Goal: Information Seeking & Learning: Learn about a topic

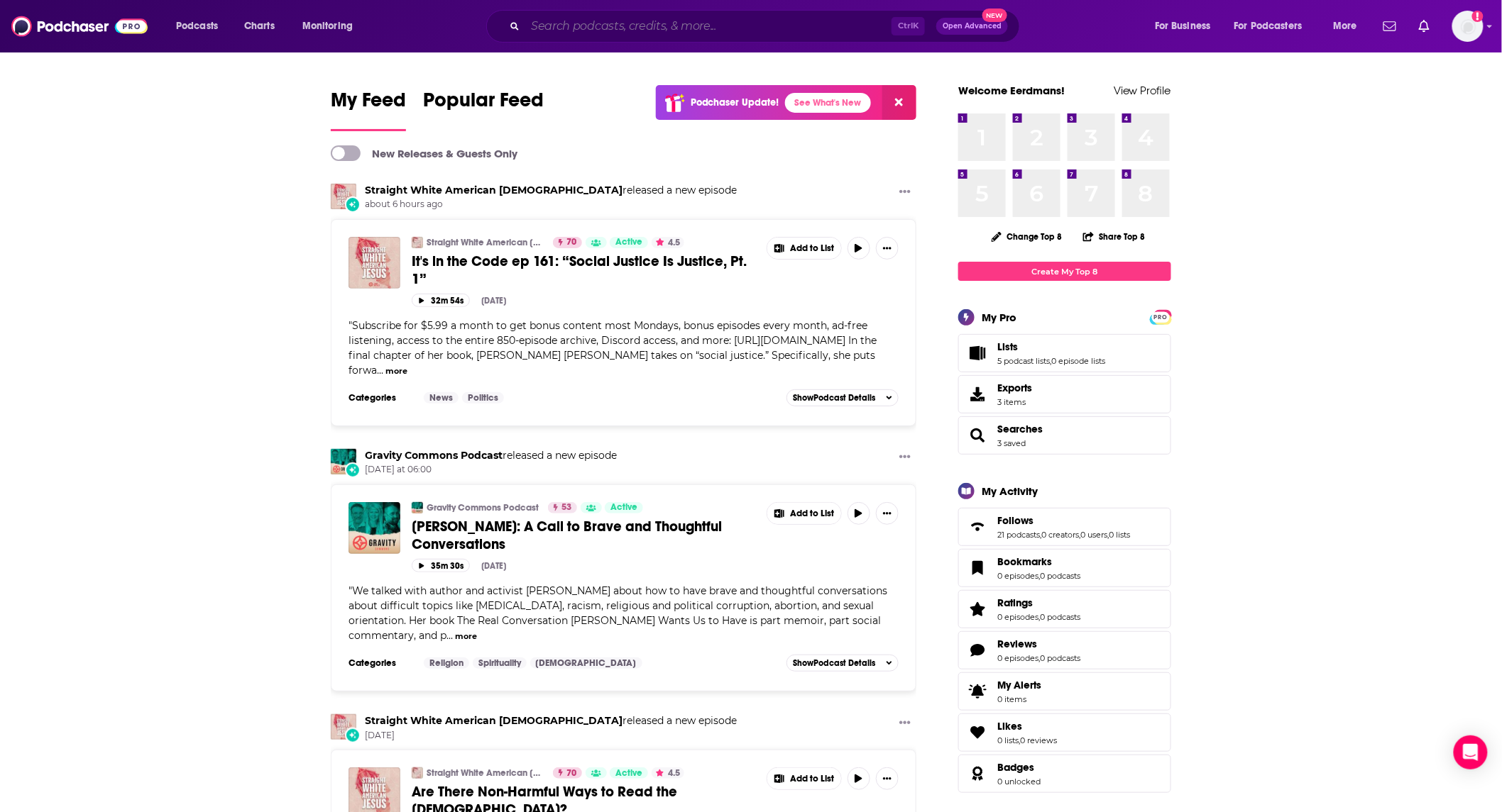
click at [620, 30] on input "Search podcasts, credits, & more..." at bounding box center [707, 26] width 366 height 23
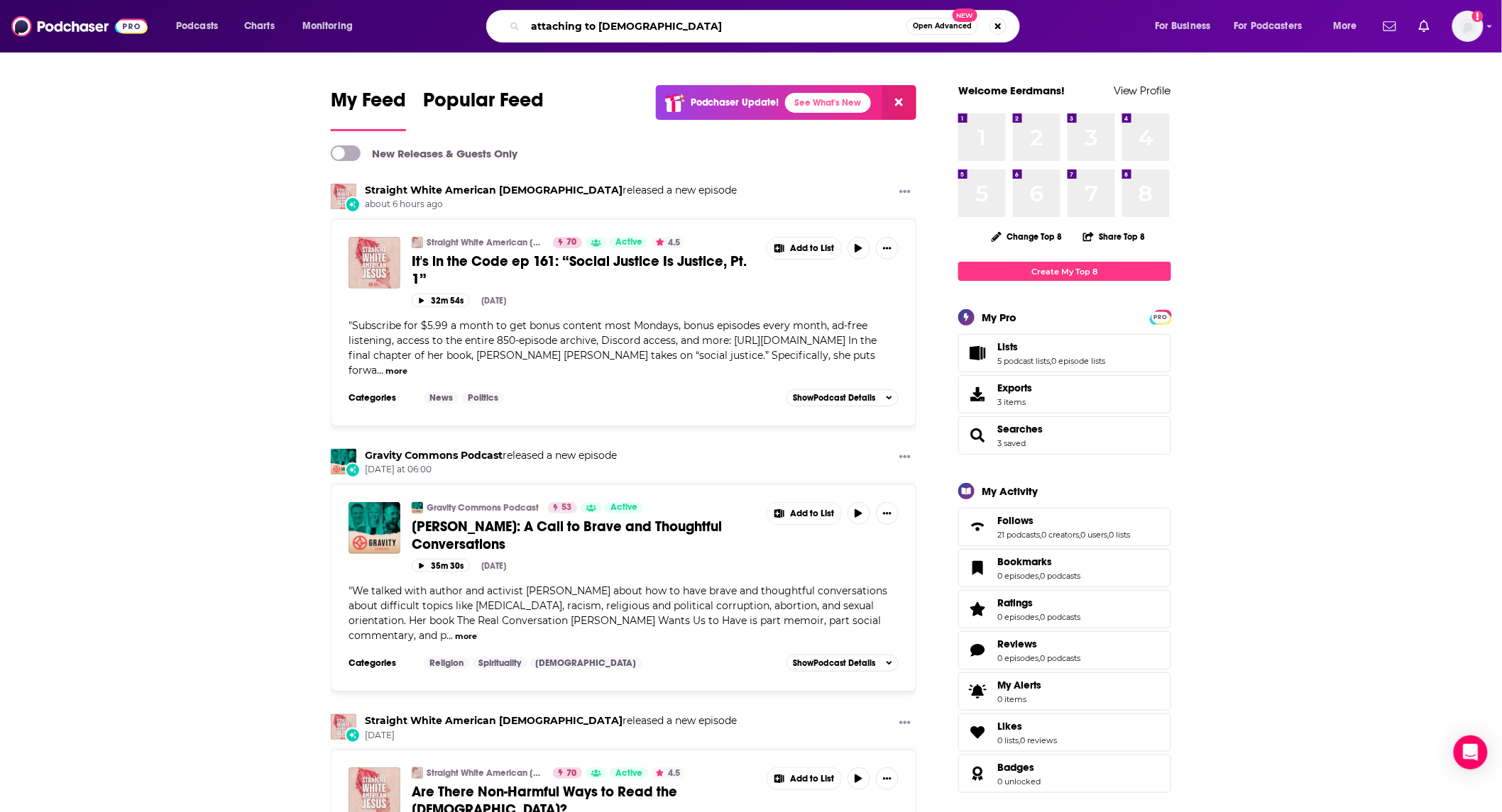
type input "attaching to [DEMOGRAPHIC_DATA]"
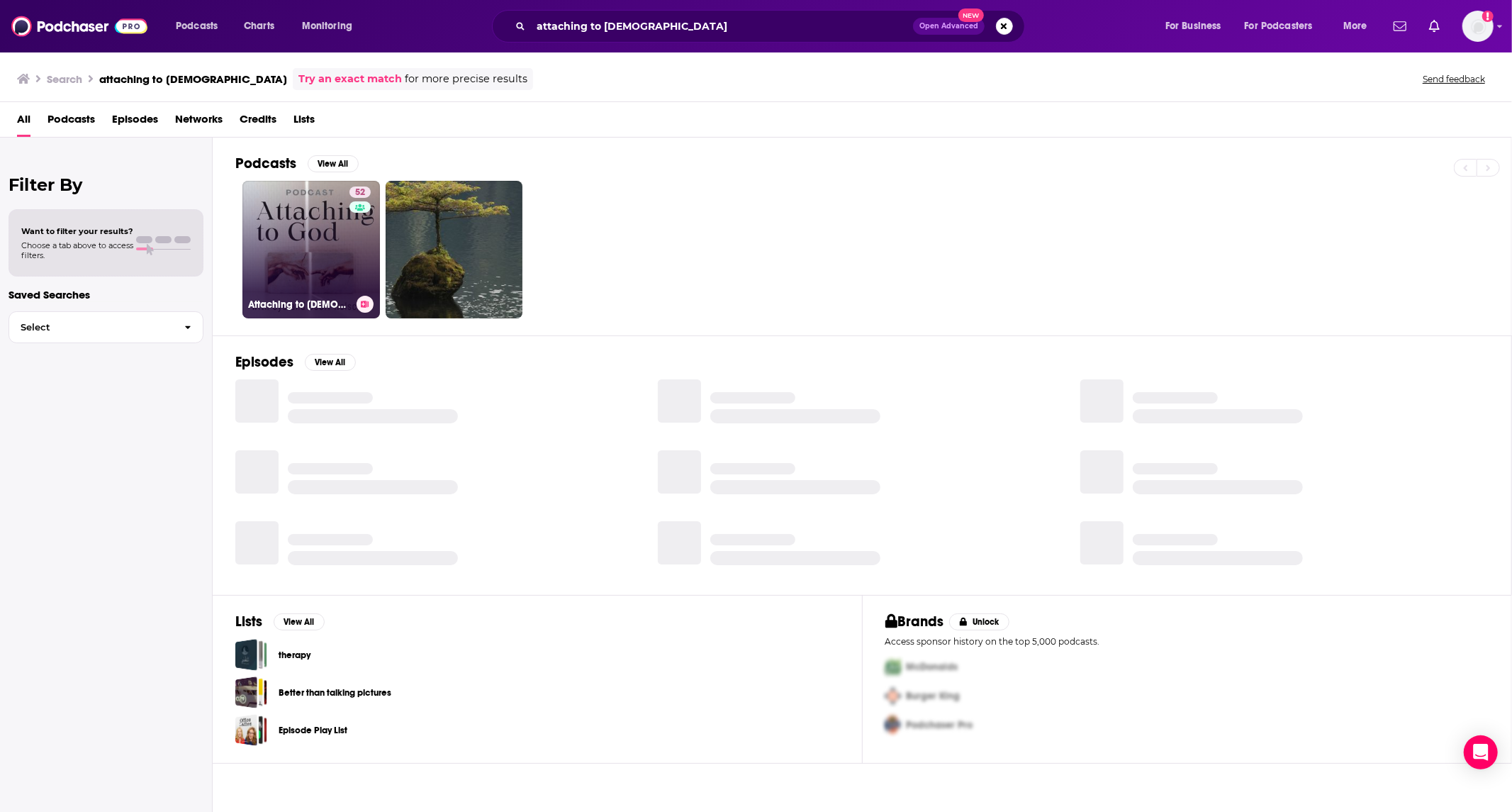
click at [335, 252] on link "52 Attaching to [DEMOGRAPHIC_DATA]: Neuroscience-informed Spiritual Formation" at bounding box center [311, 250] width 138 height 138
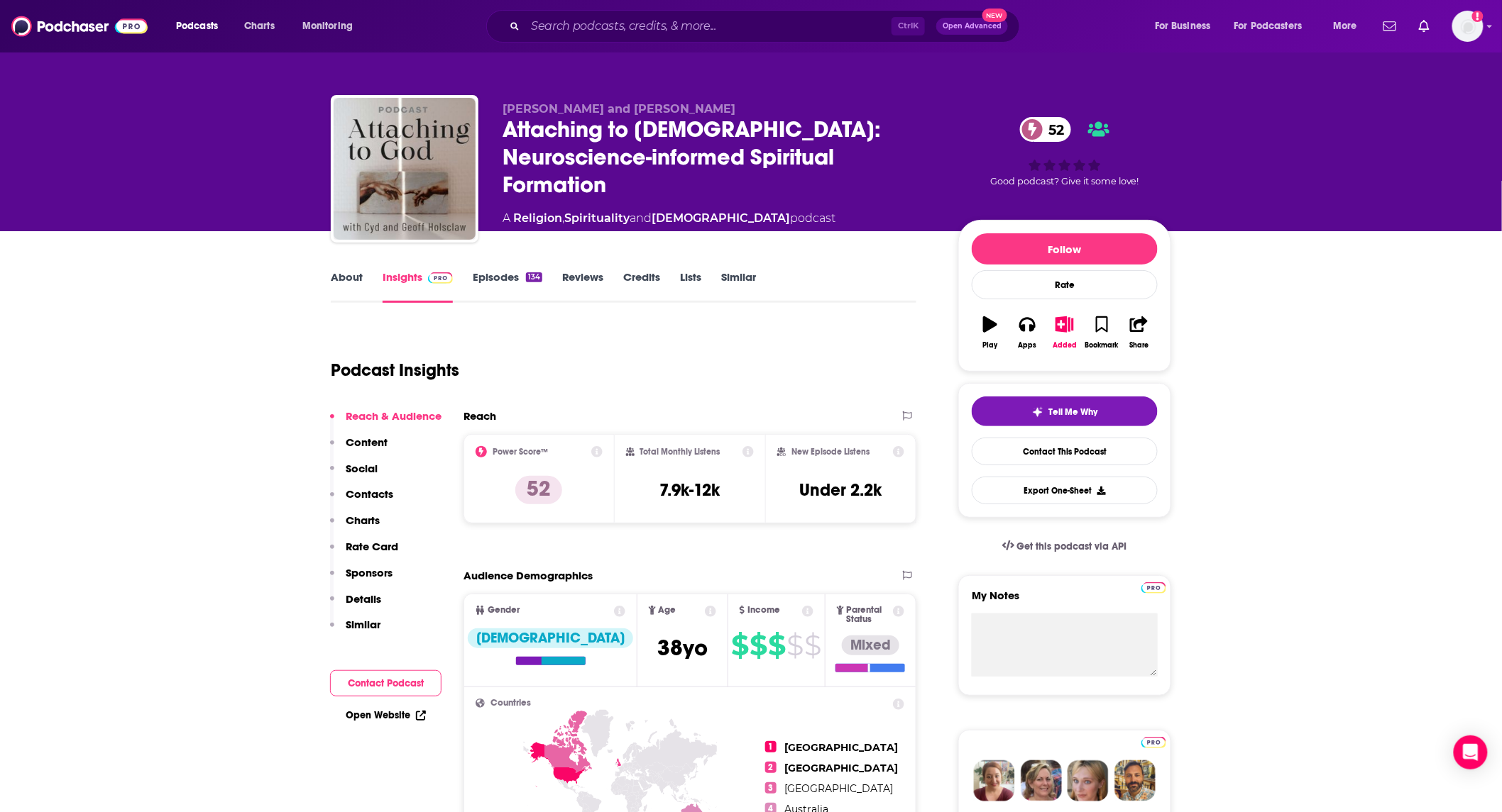
click at [359, 275] on link "About" at bounding box center [347, 287] width 32 height 33
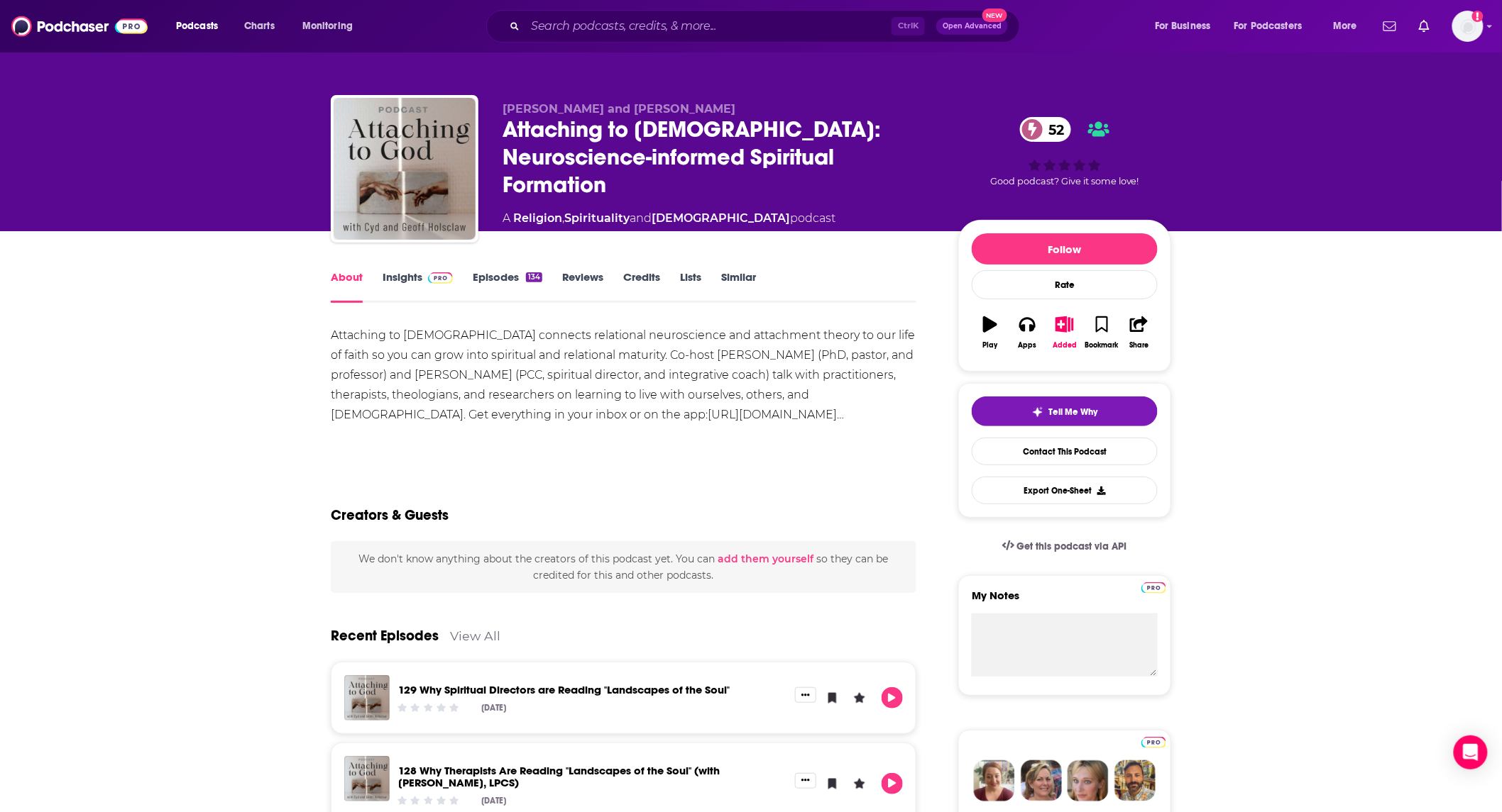
click at [390, 279] on link "Insights" at bounding box center [417, 287] width 71 height 33
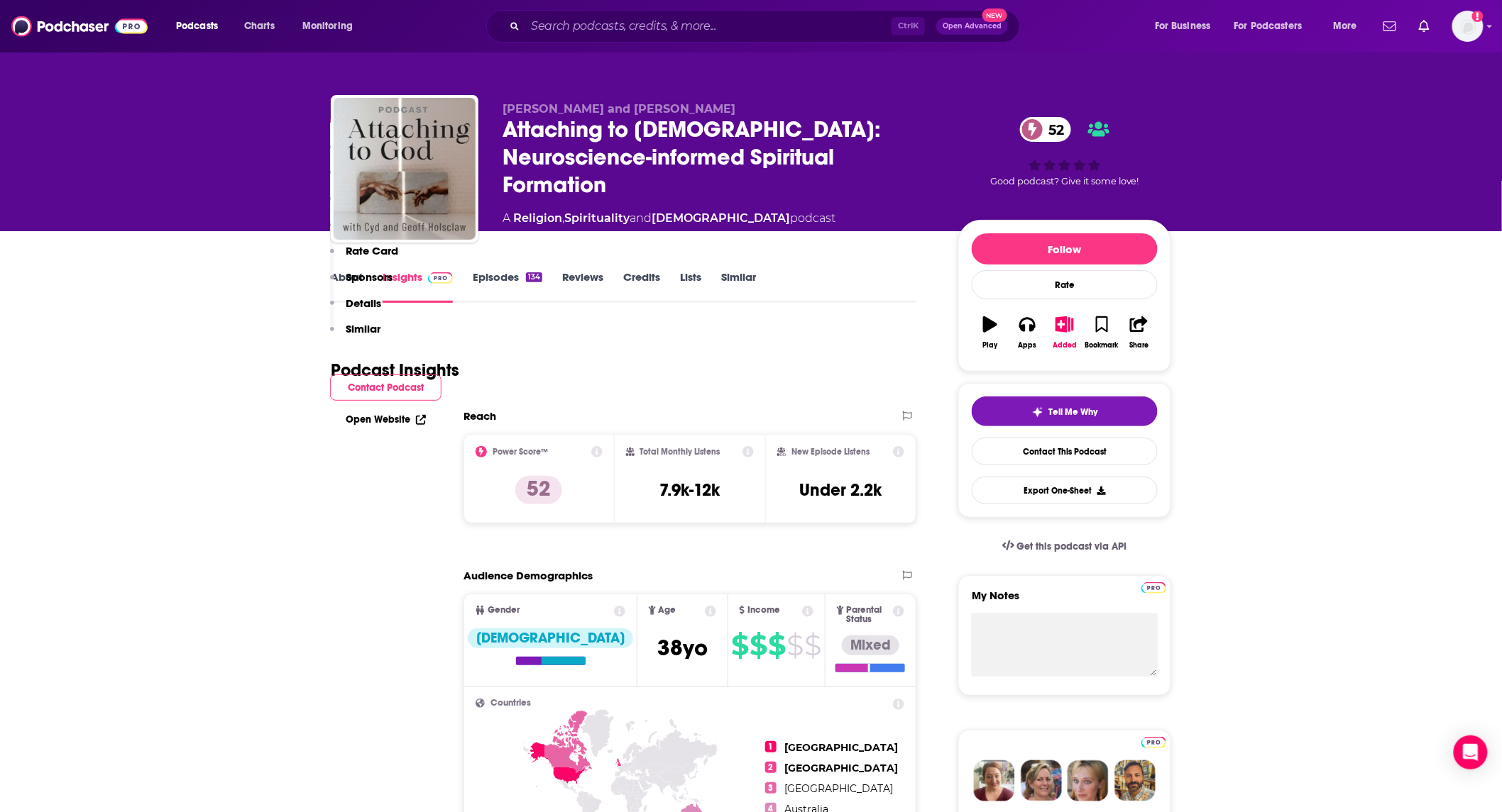
scroll to position [1051, 0]
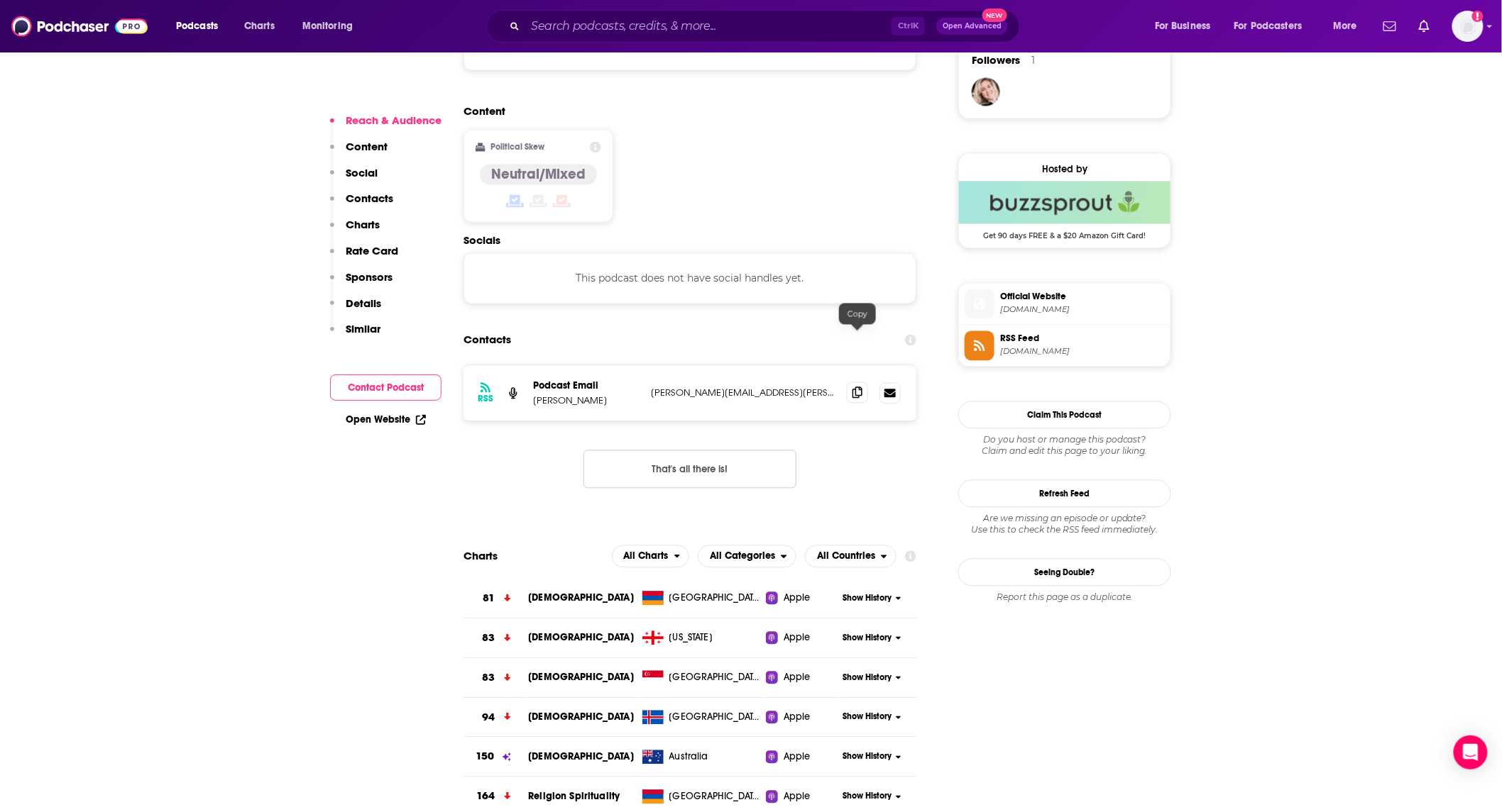
click at [852, 382] on span at bounding box center [857, 393] width 21 height 21
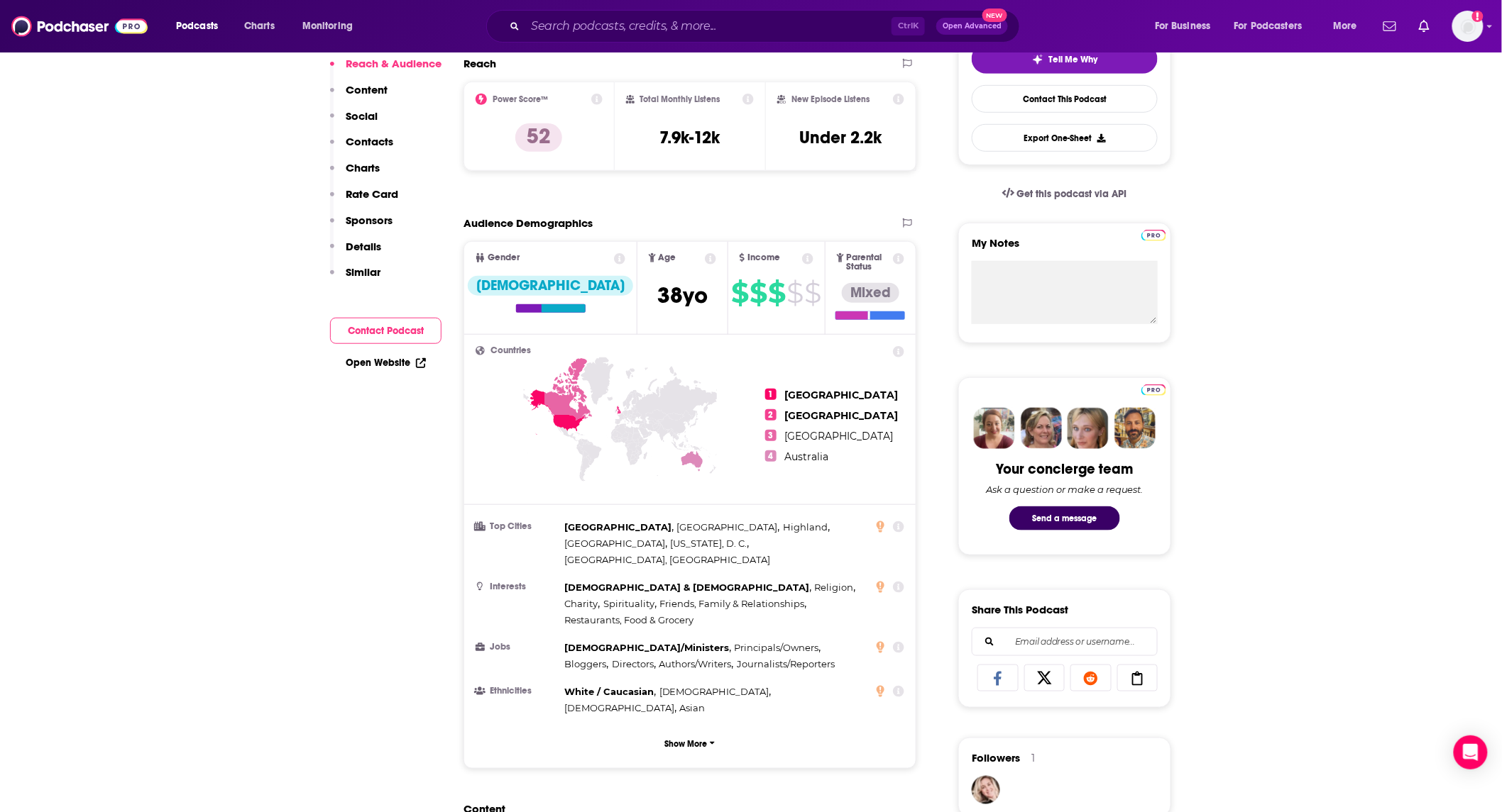
scroll to position [0, 0]
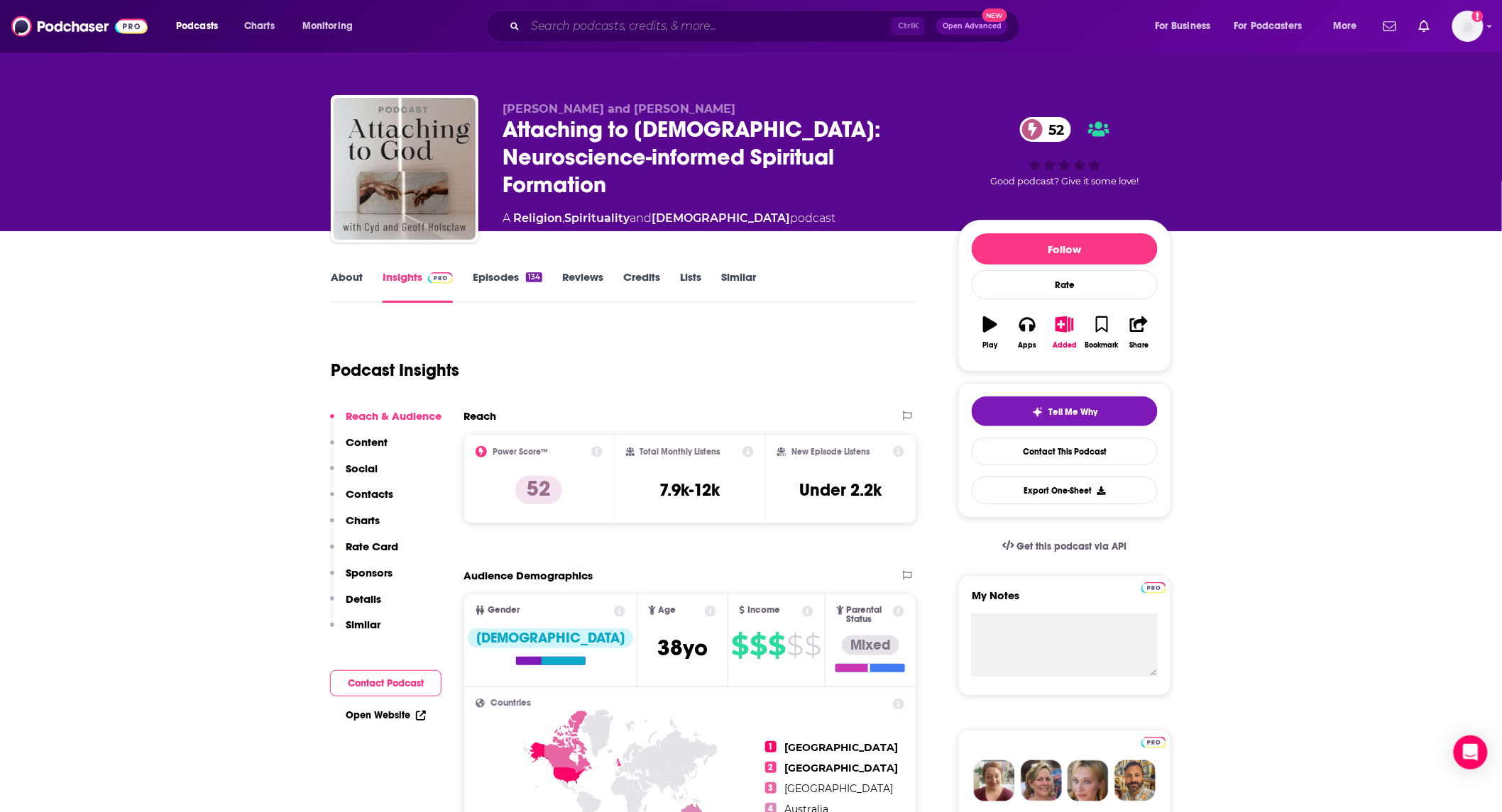
click at [753, 27] on input "Search podcasts, credits, & more..." at bounding box center [707, 26] width 366 height 23
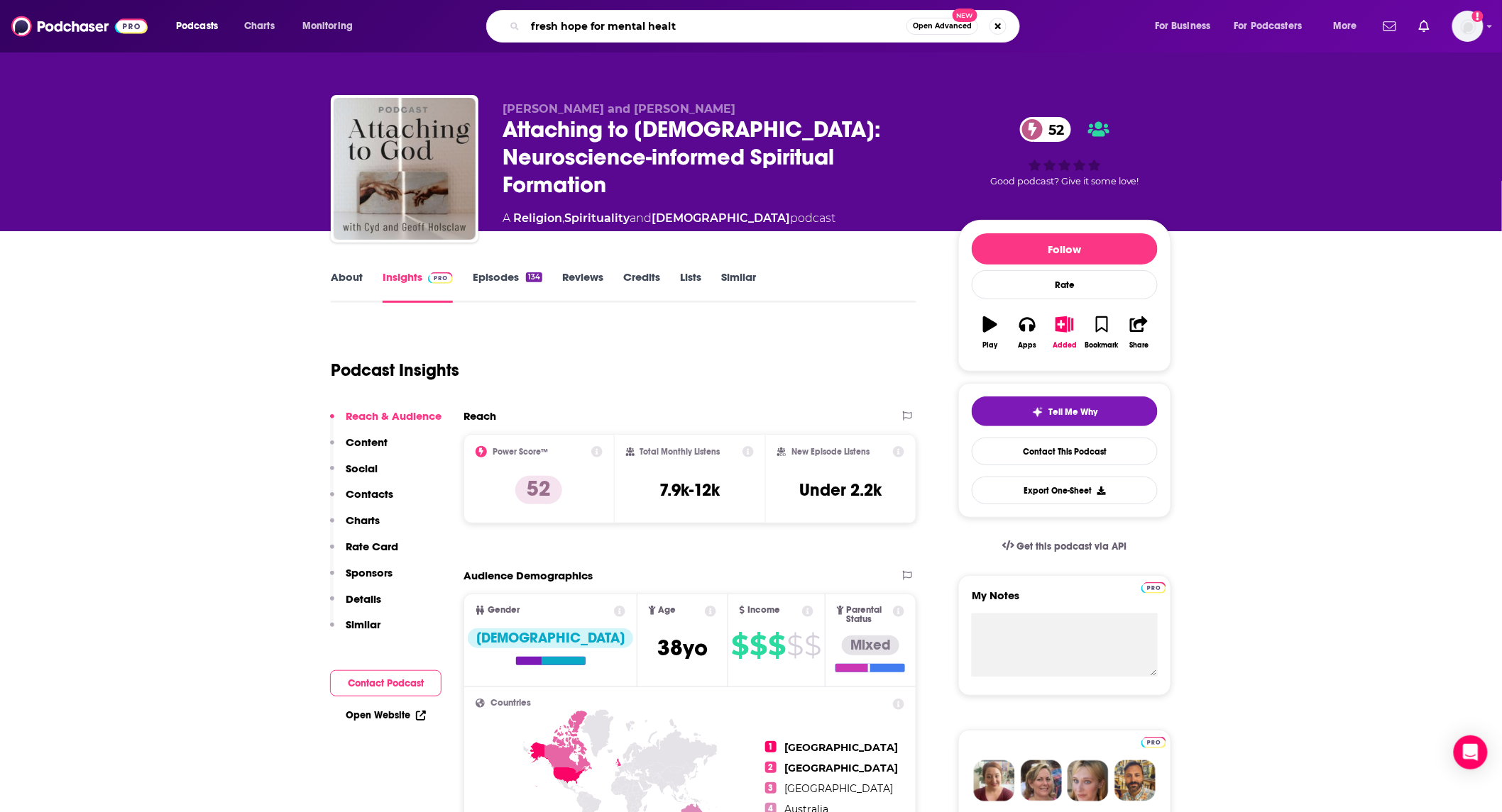
type input "fresh hope for mental health"
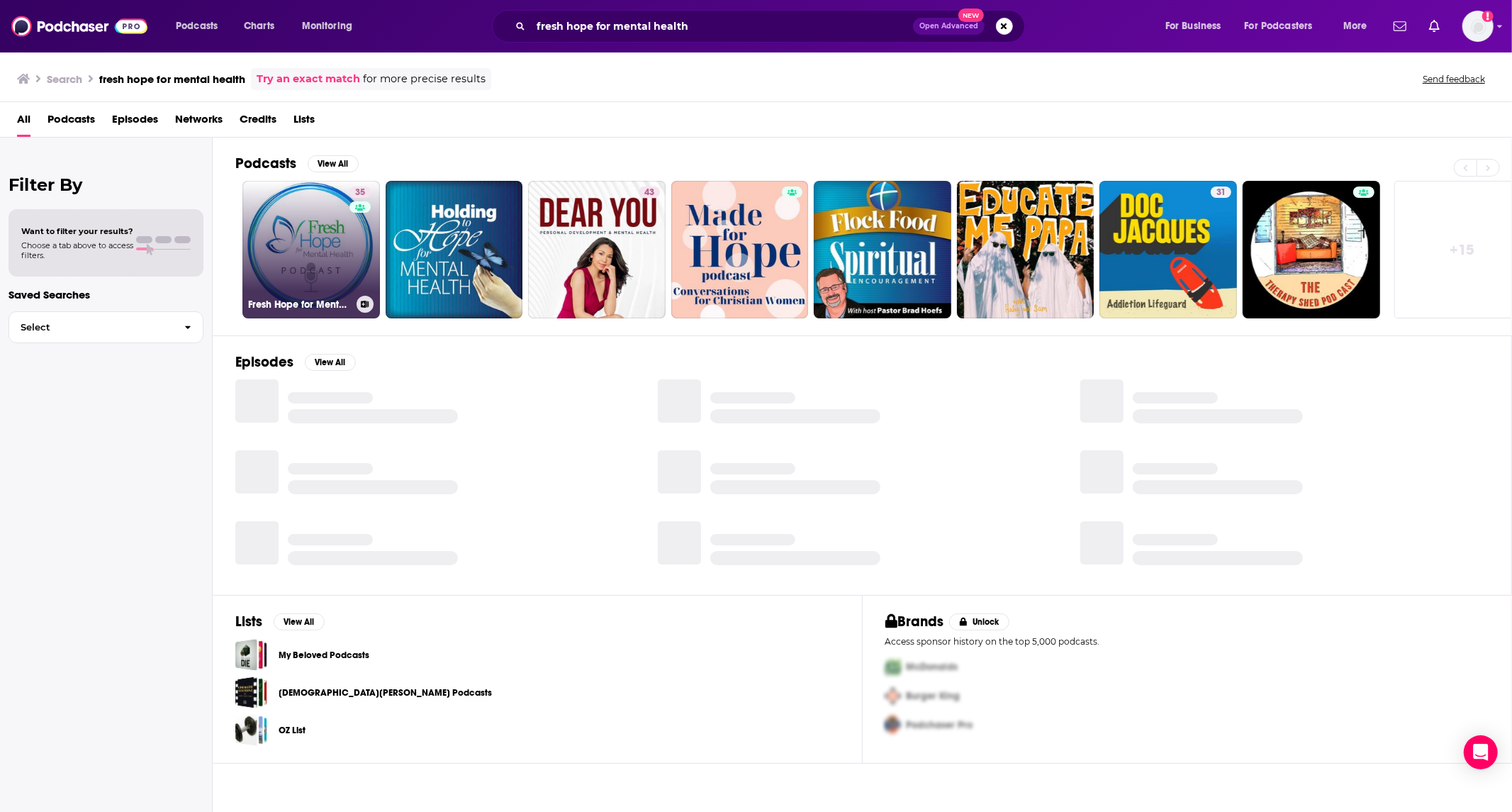
click at [316, 240] on link "35 Fresh Hope for Mental Health" at bounding box center [311, 250] width 138 height 138
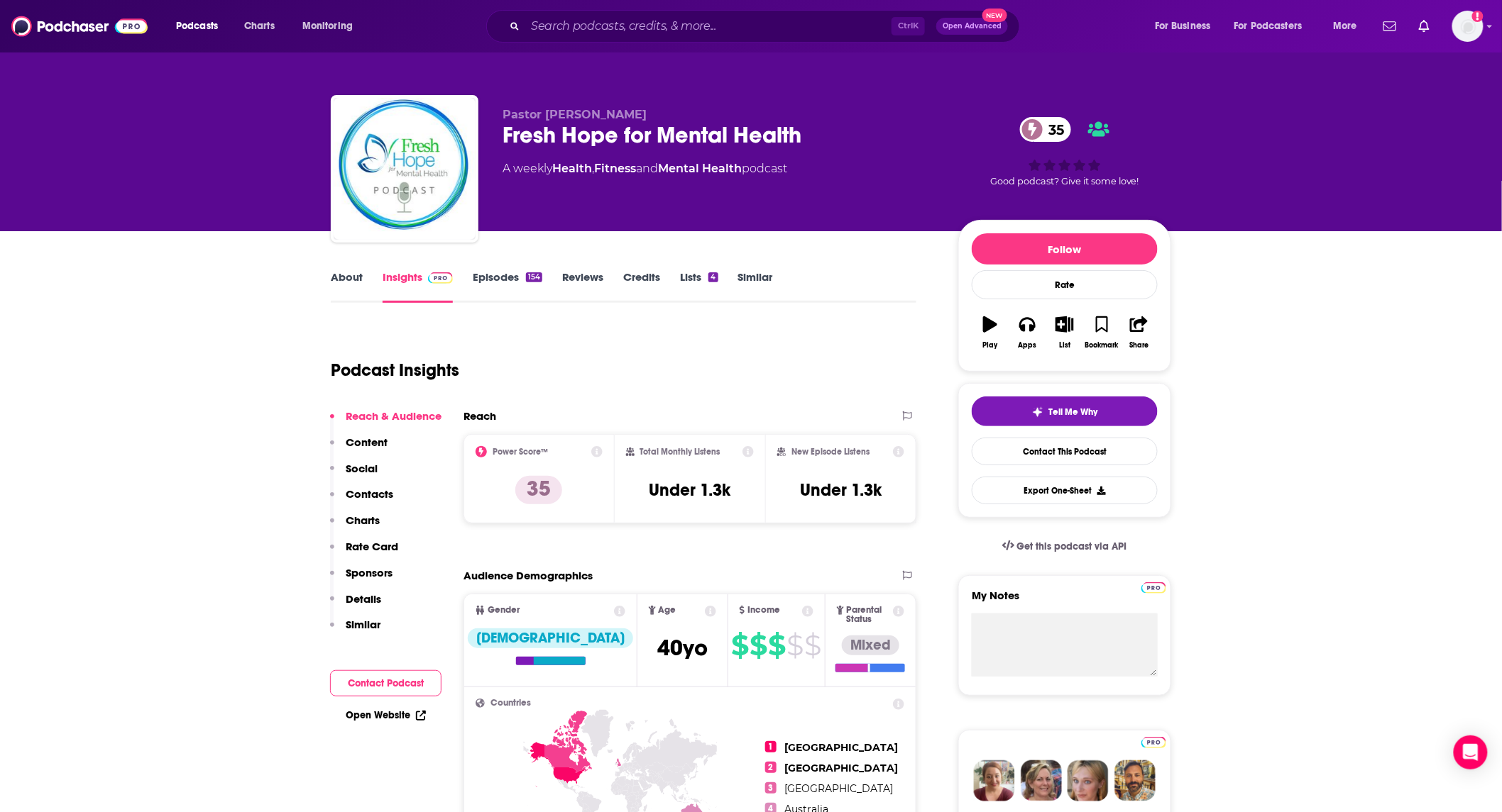
click at [343, 284] on link "About" at bounding box center [347, 287] width 32 height 33
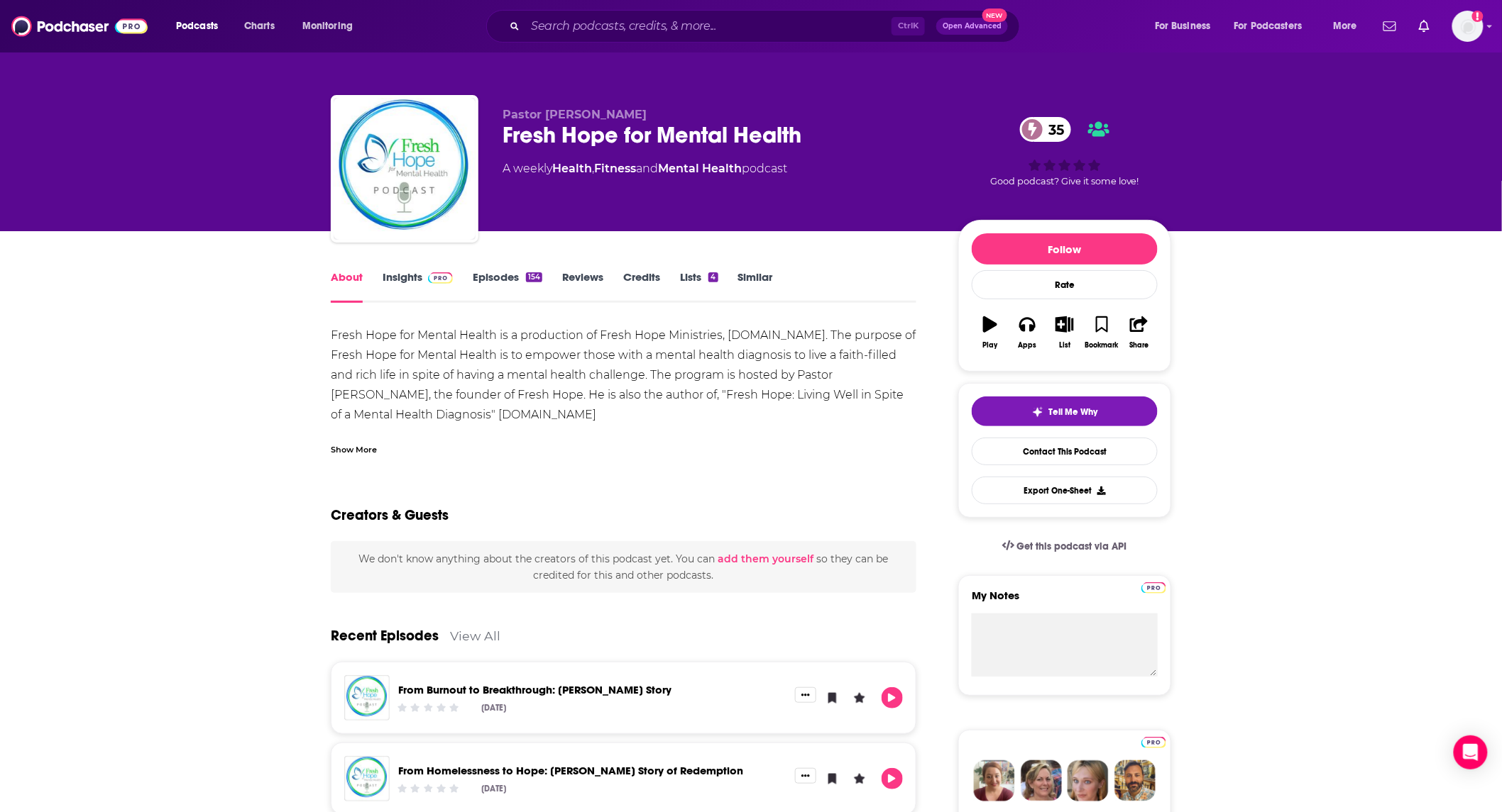
click at [412, 278] on link "Insights" at bounding box center [417, 287] width 71 height 33
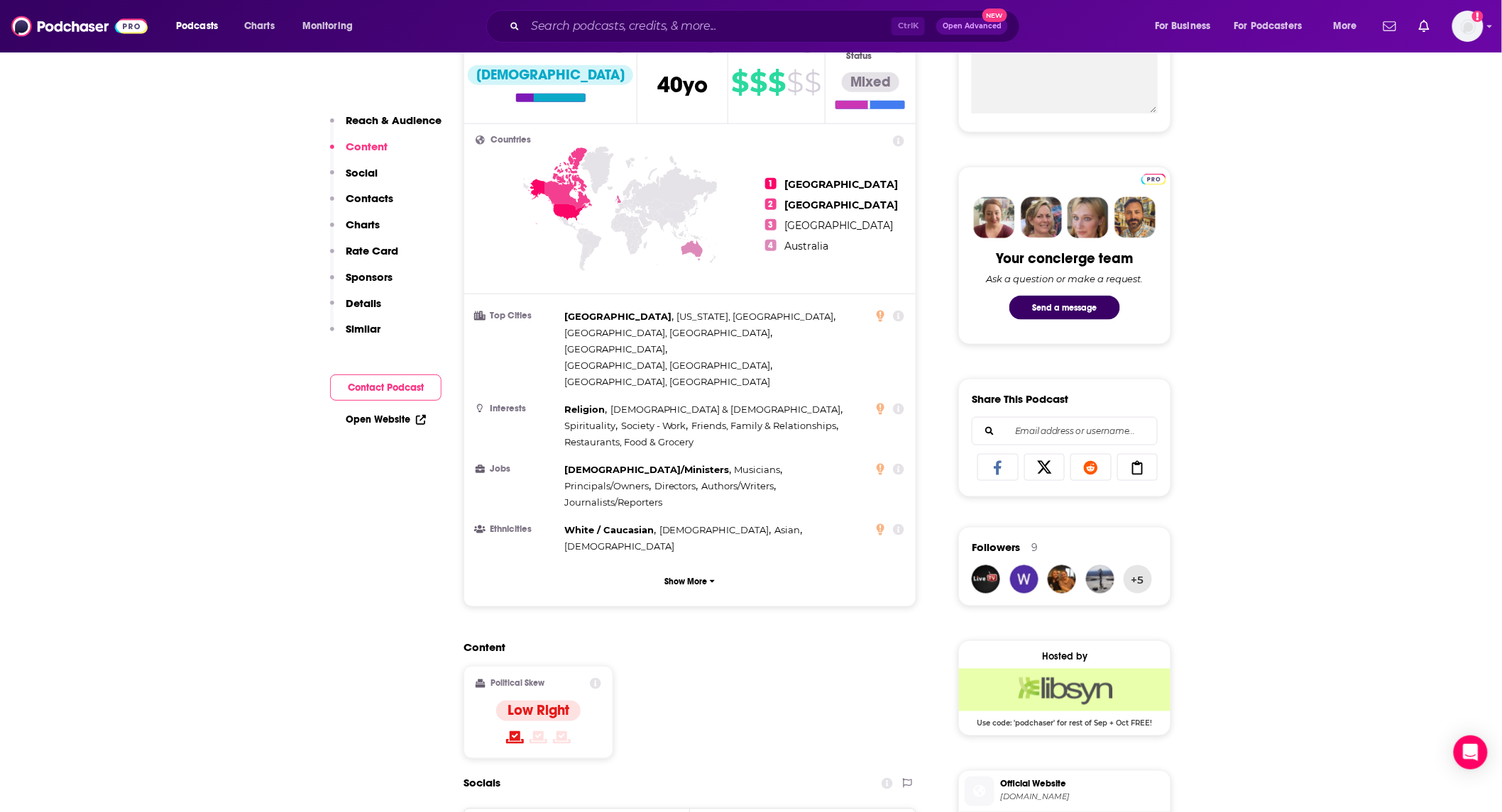
scroll to position [841, 0]
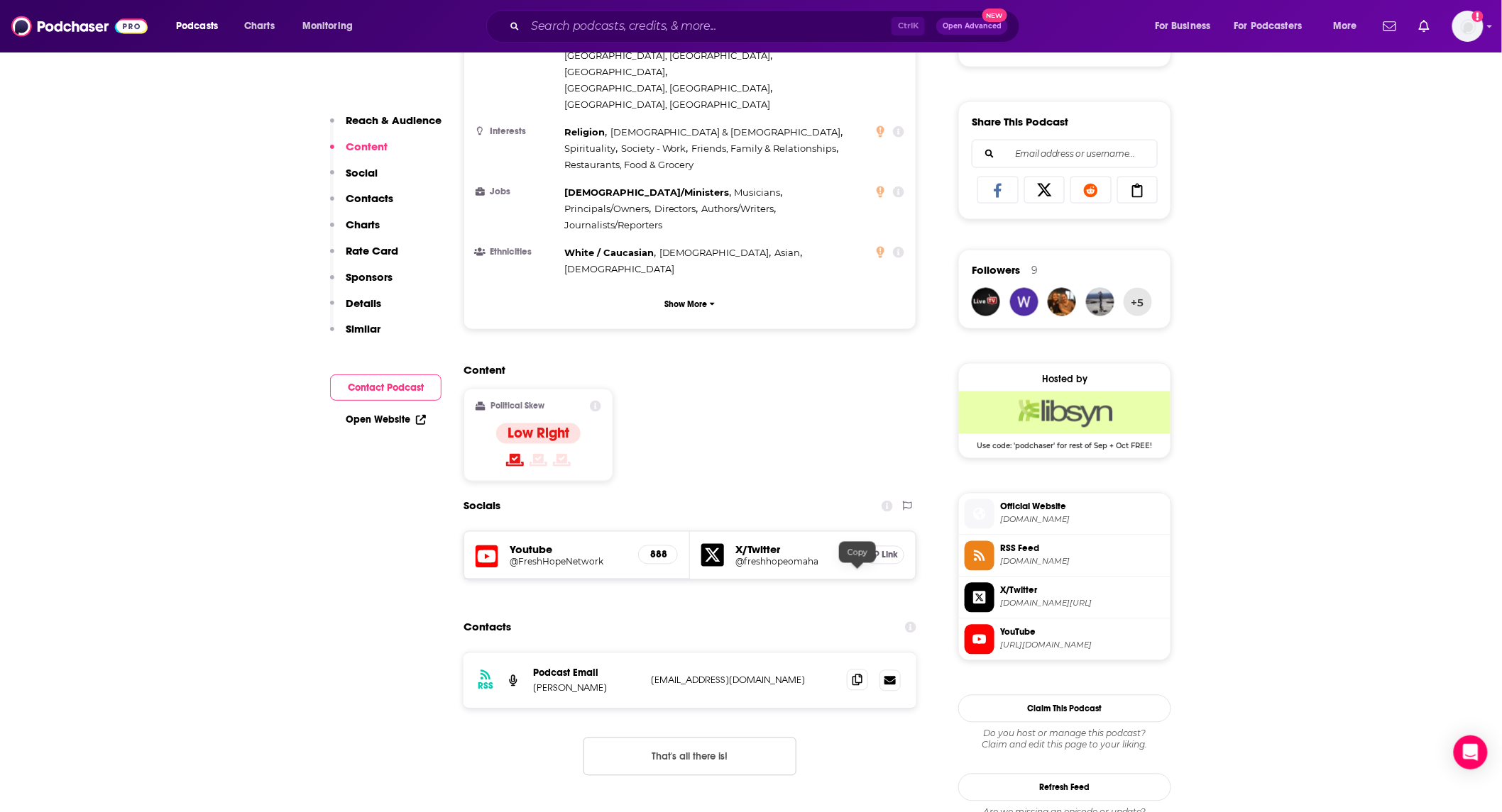
click at [859, 674] on icon at bounding box center [857, 680] width 10 height 11
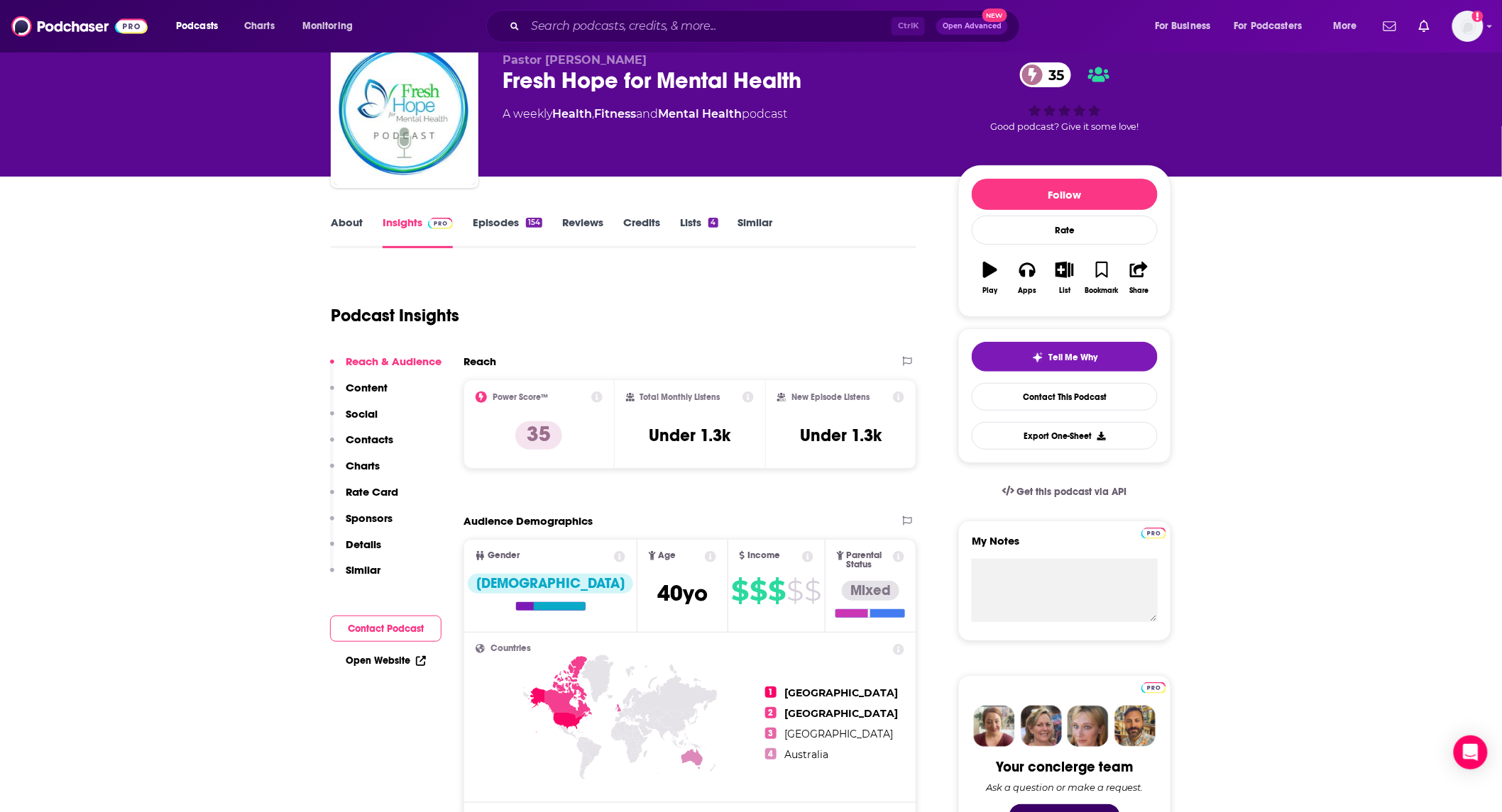
scroll to position [0, 0]
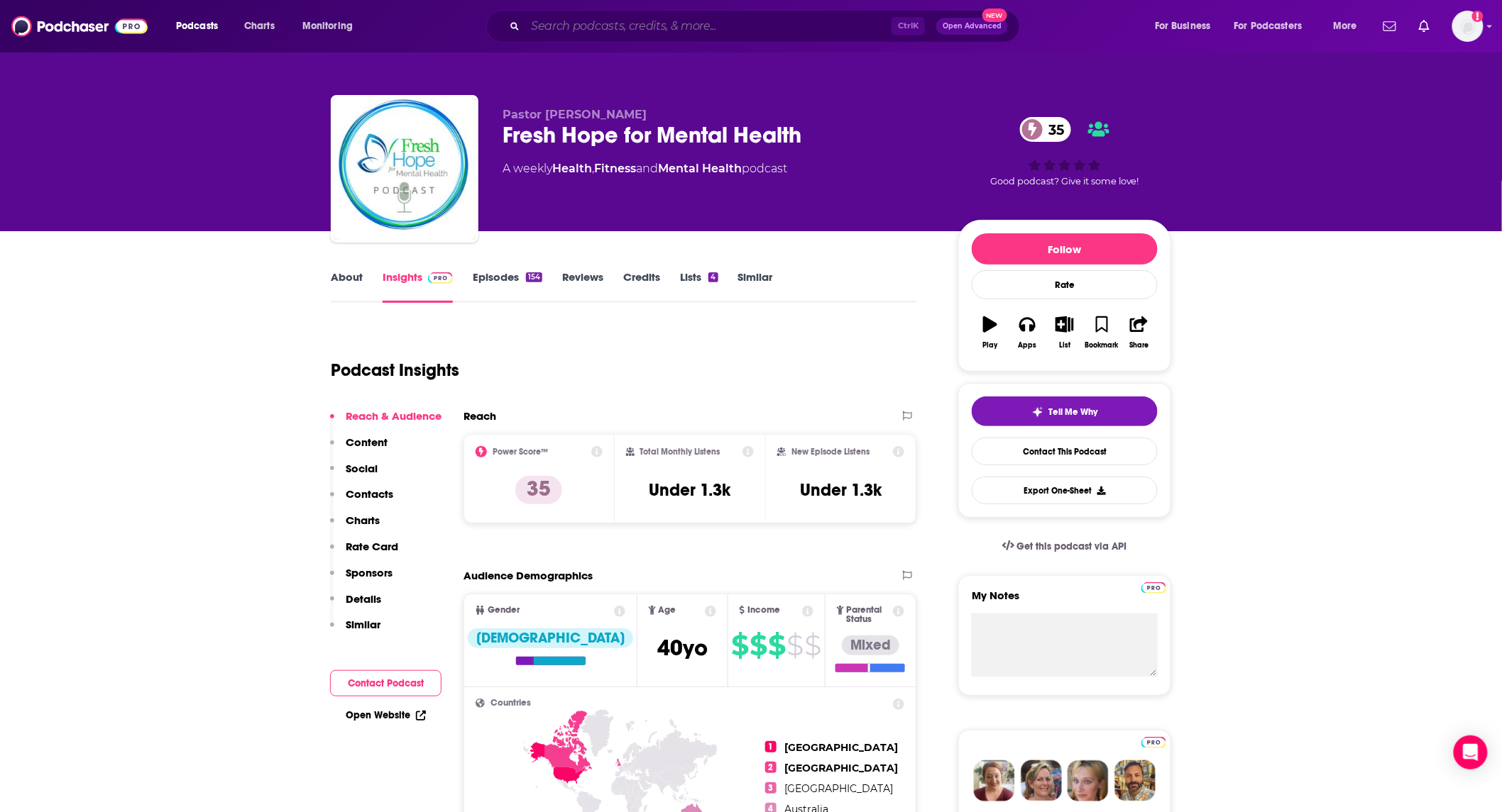
click at [754, 19] on input "Search podcasts, credits, & more..." at bounding box center [707, 26] width 366 height 23
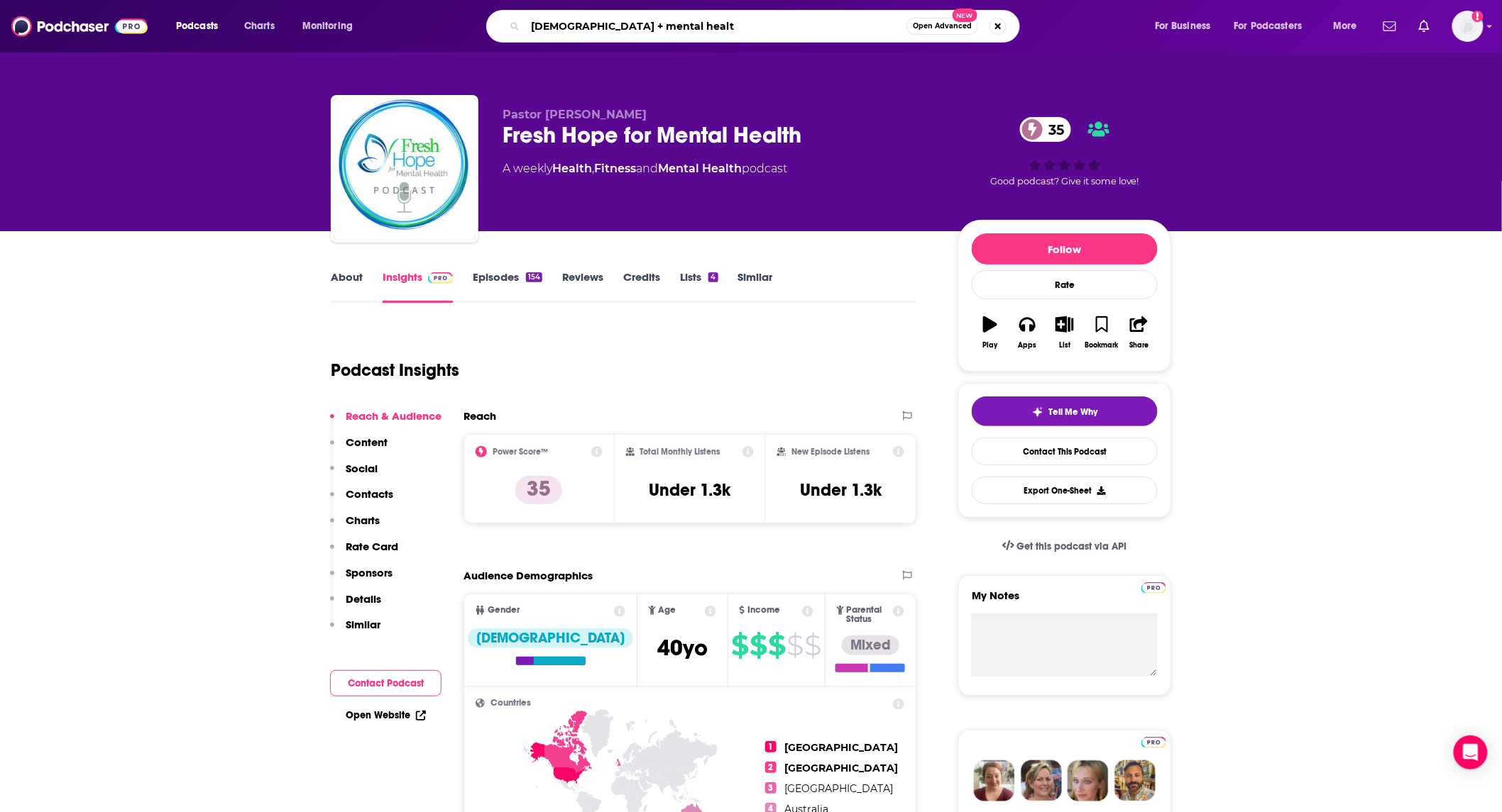
type input "[DEMOGRAPHIC_DATA] + mental health"
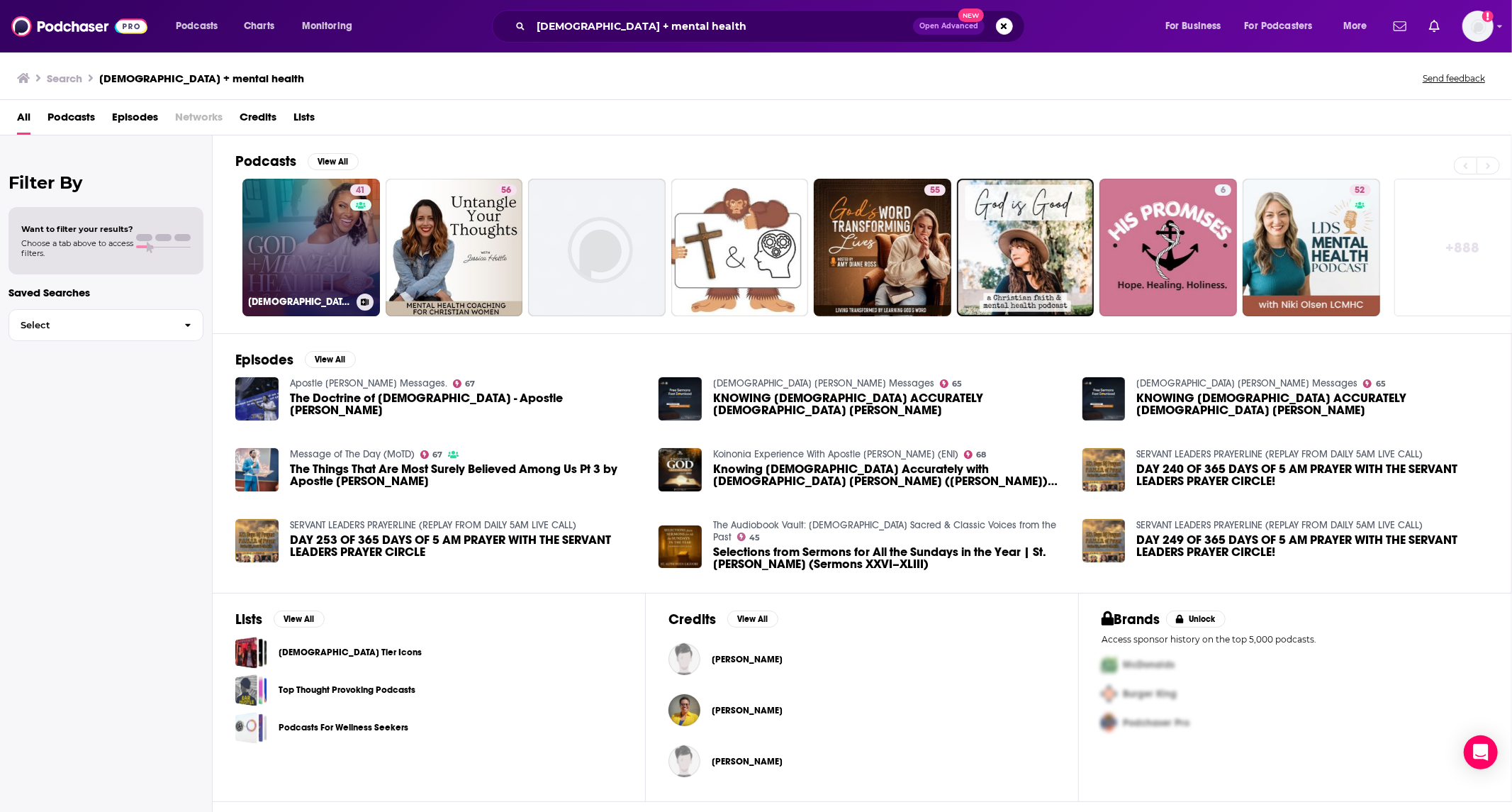
click at [315, 271] on link "41 [DEMOGRAPHIC_DATA] + Mental Health Podcast" at bounding box center [311, 247] width 138 height 138
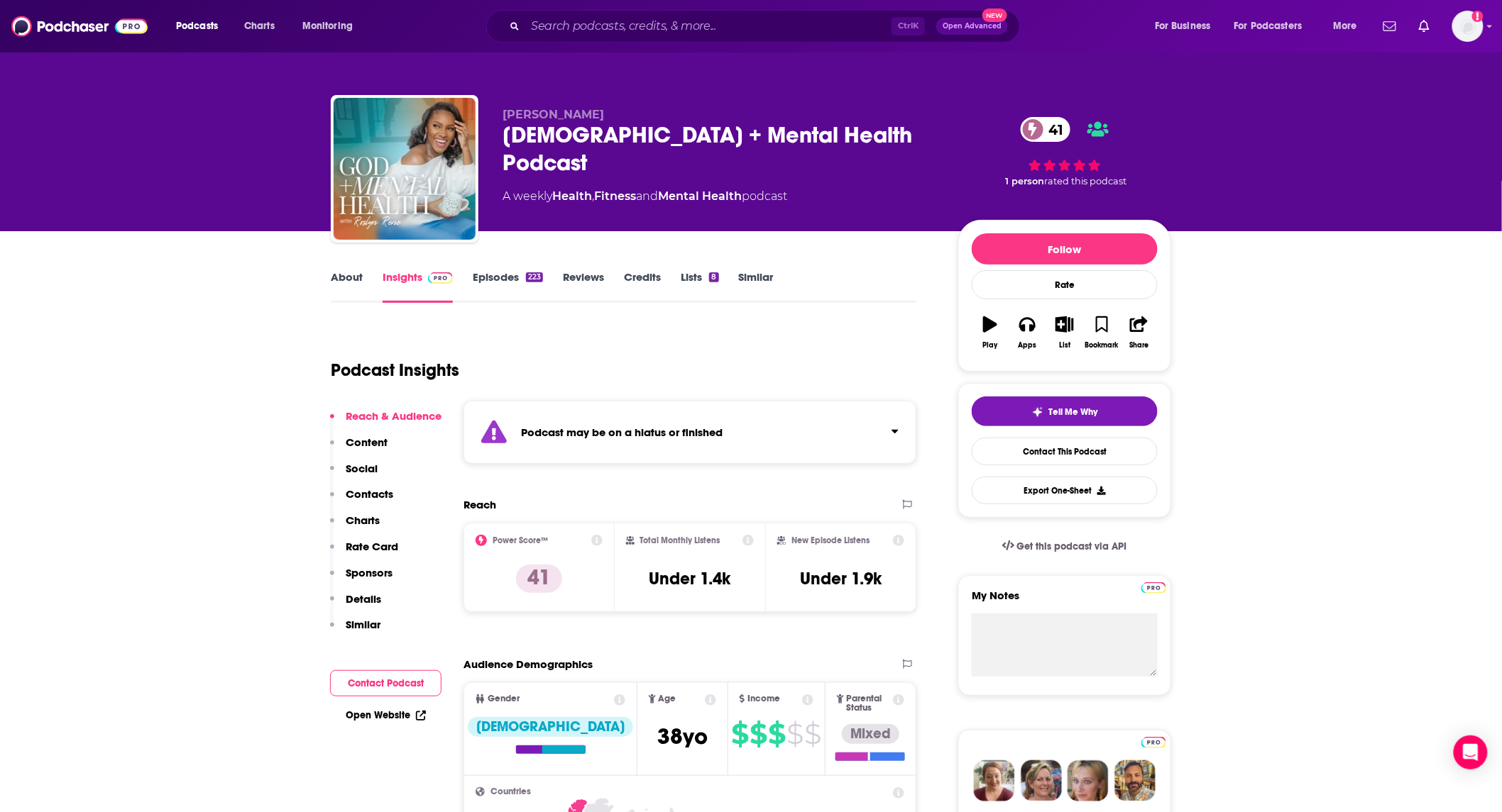
click at [488, 279] on link "Episodes 223" at bounding box center [508, 287] width 71 height 33
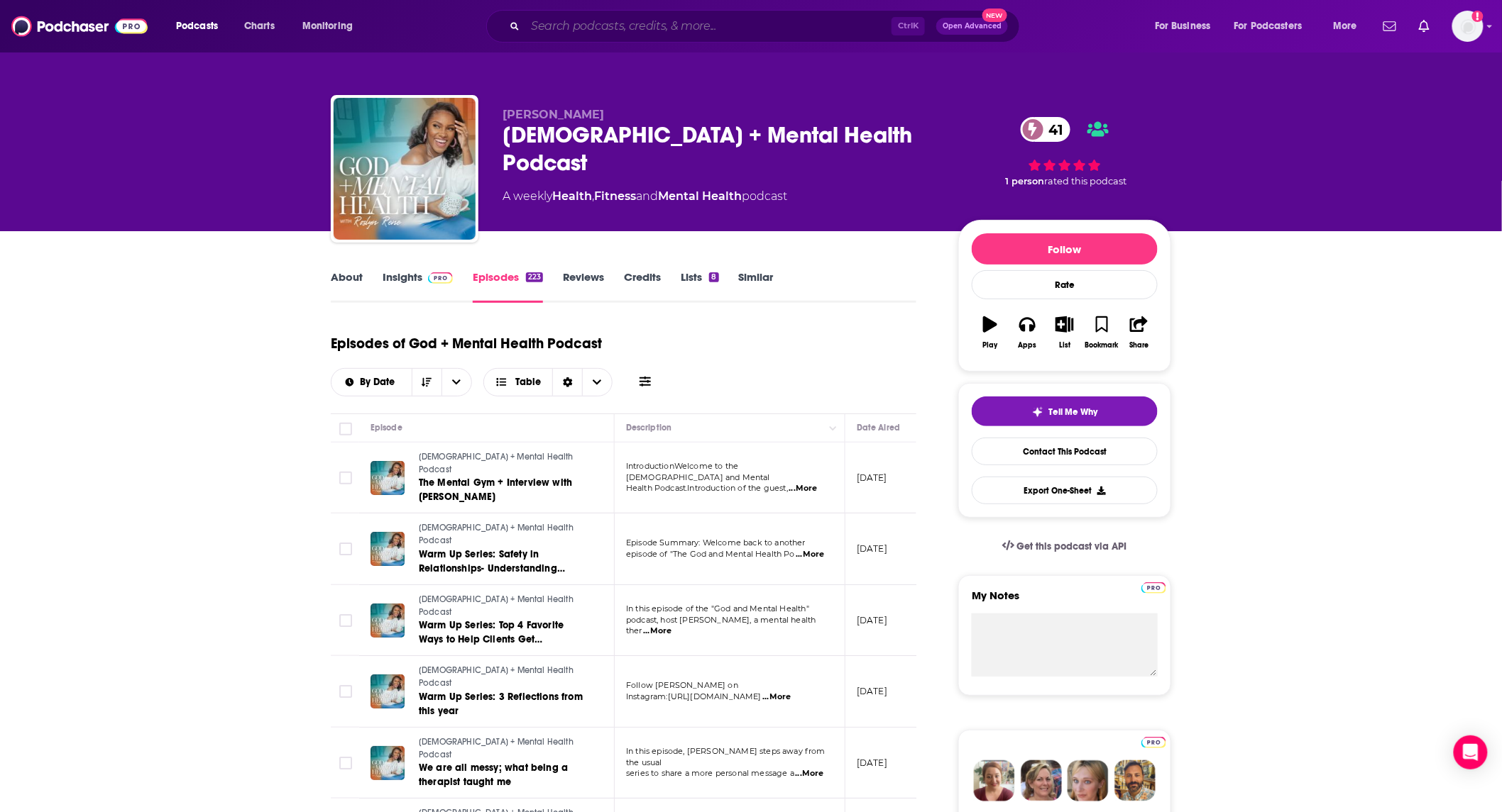
click at [657, 29] on input "Search podcasts, credits, & more..." at bounding box center [707, 26] width 366 height 23
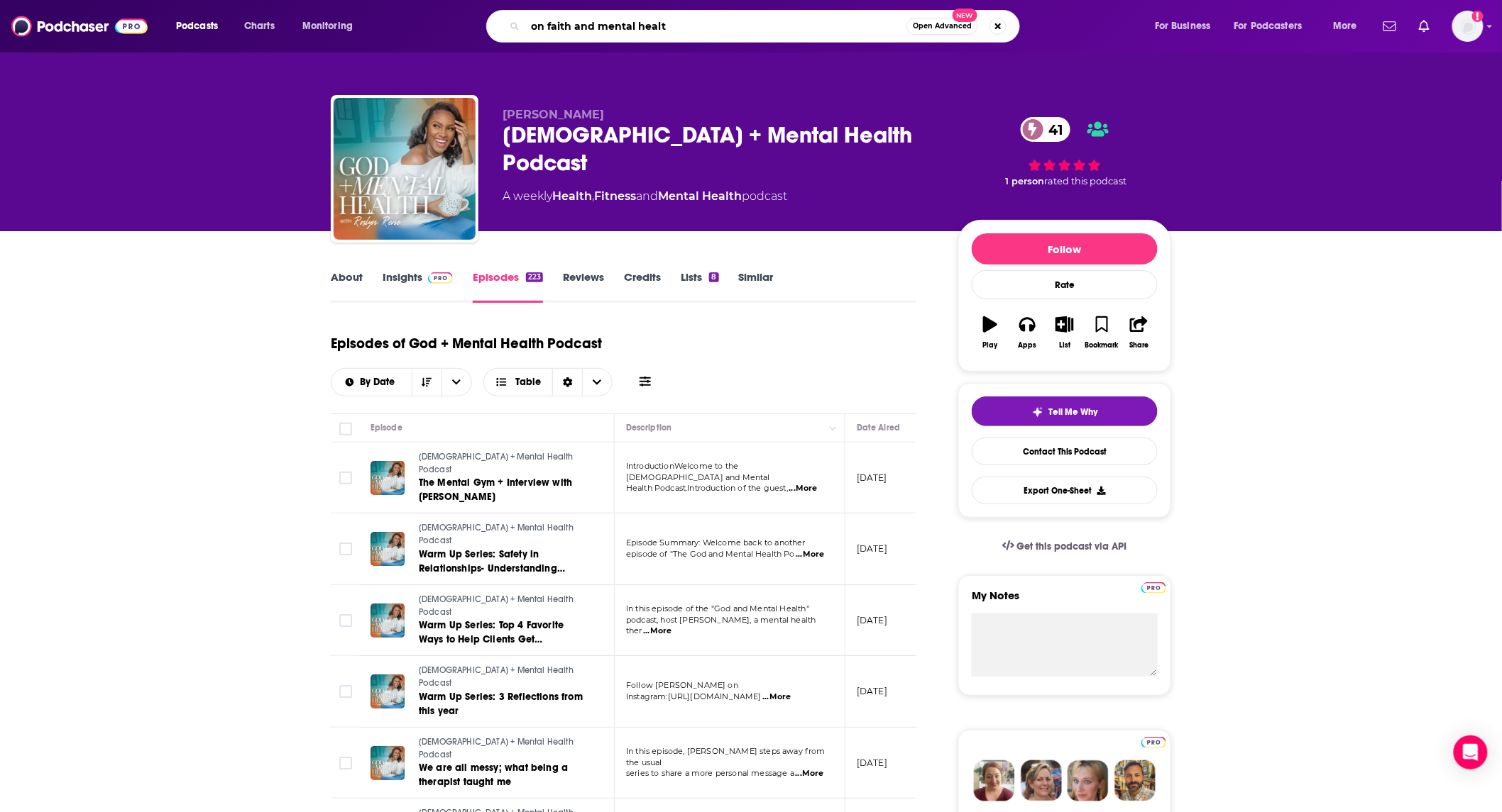
type input "on faith and mental health"
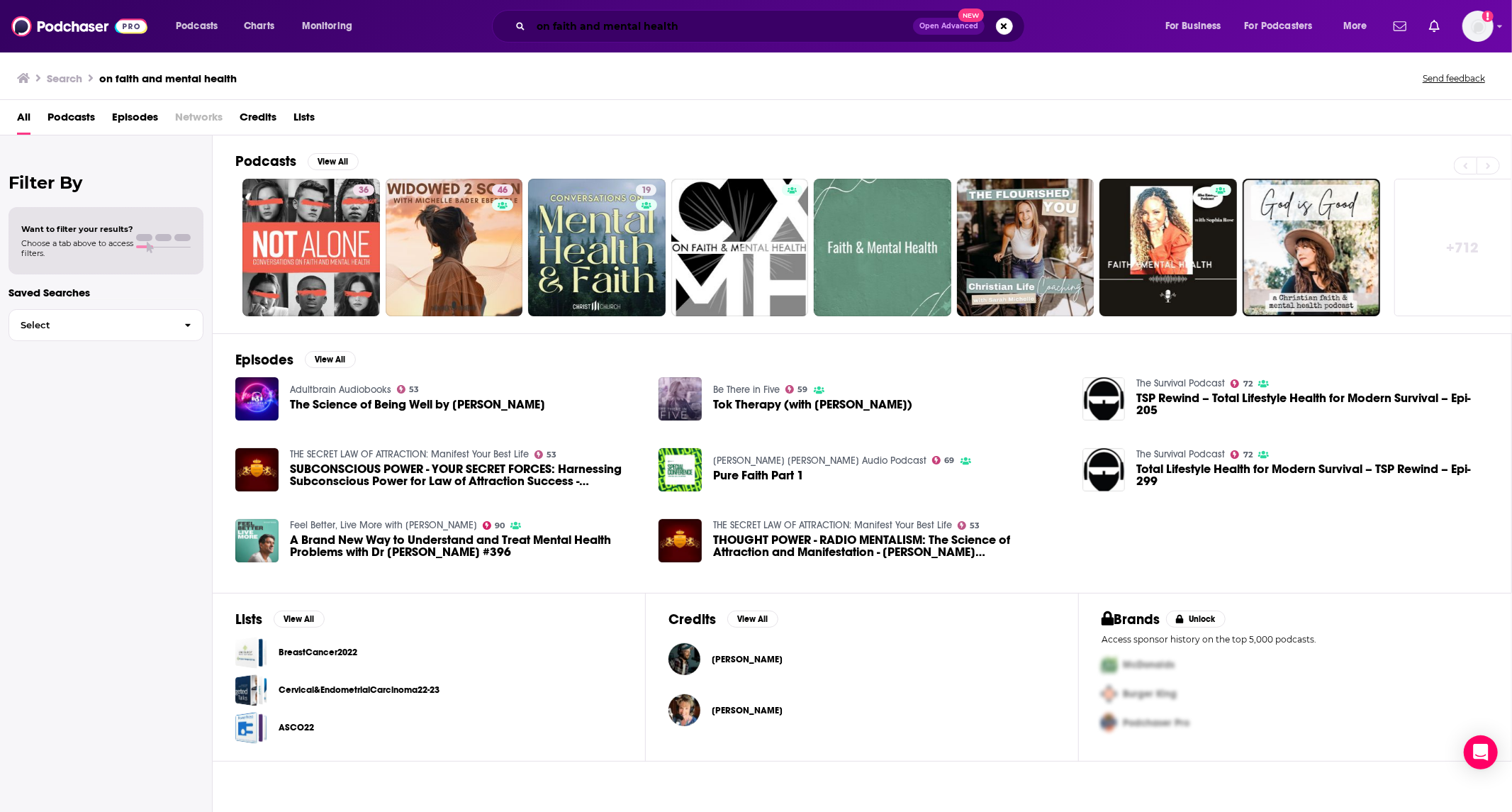
click at [688, 29] on input "on faith and mental health" at bounding box center [722, 26] width 382 height 23
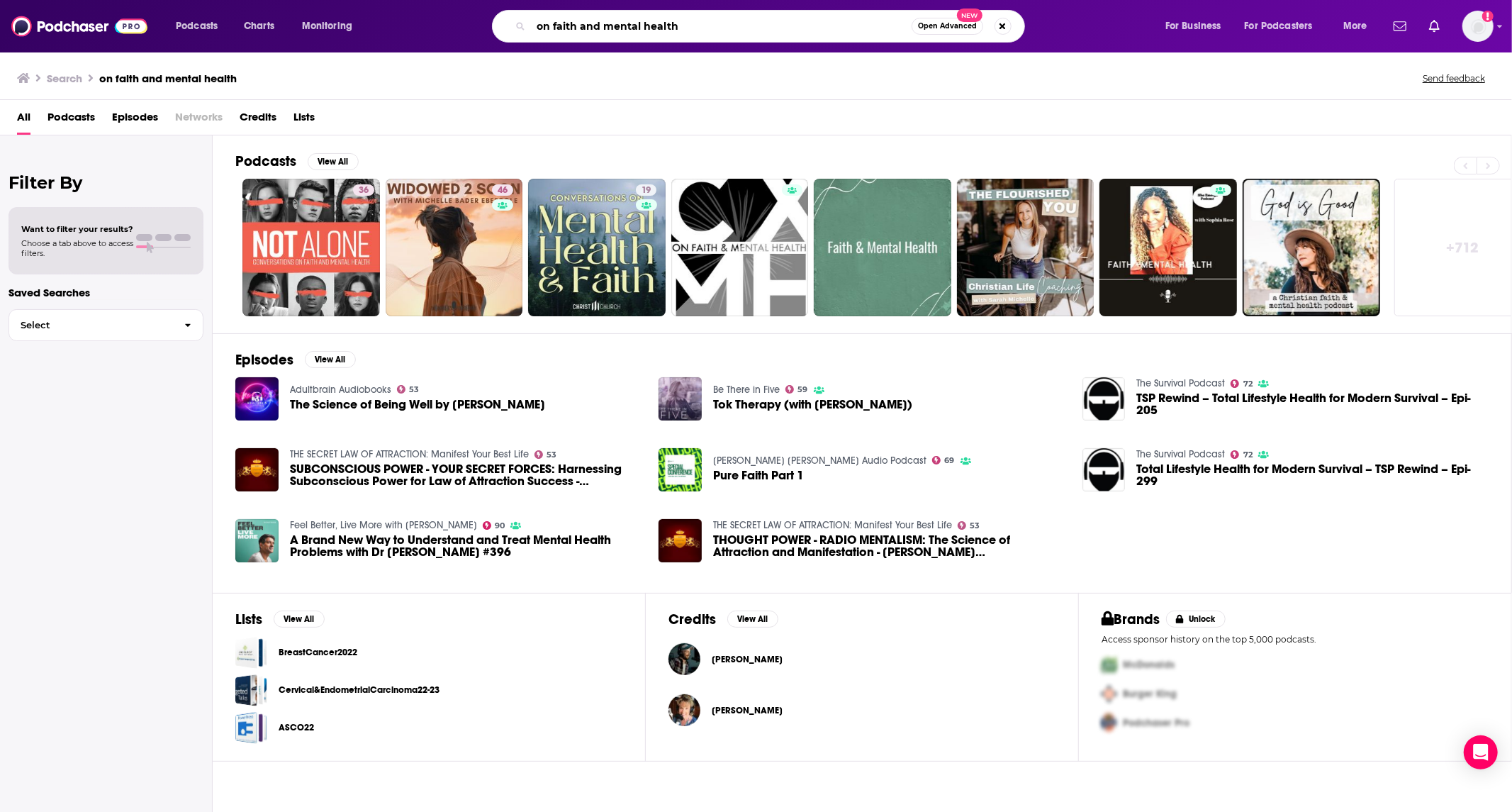
click at [688, 29] on input "on faith and mental health" at bounding box center [721, 26] width 380 height 23
click at [688, 29] on input "on faith and mental health" at bounding box center [721, 26] width 380 height 23
type input "the good hard story"
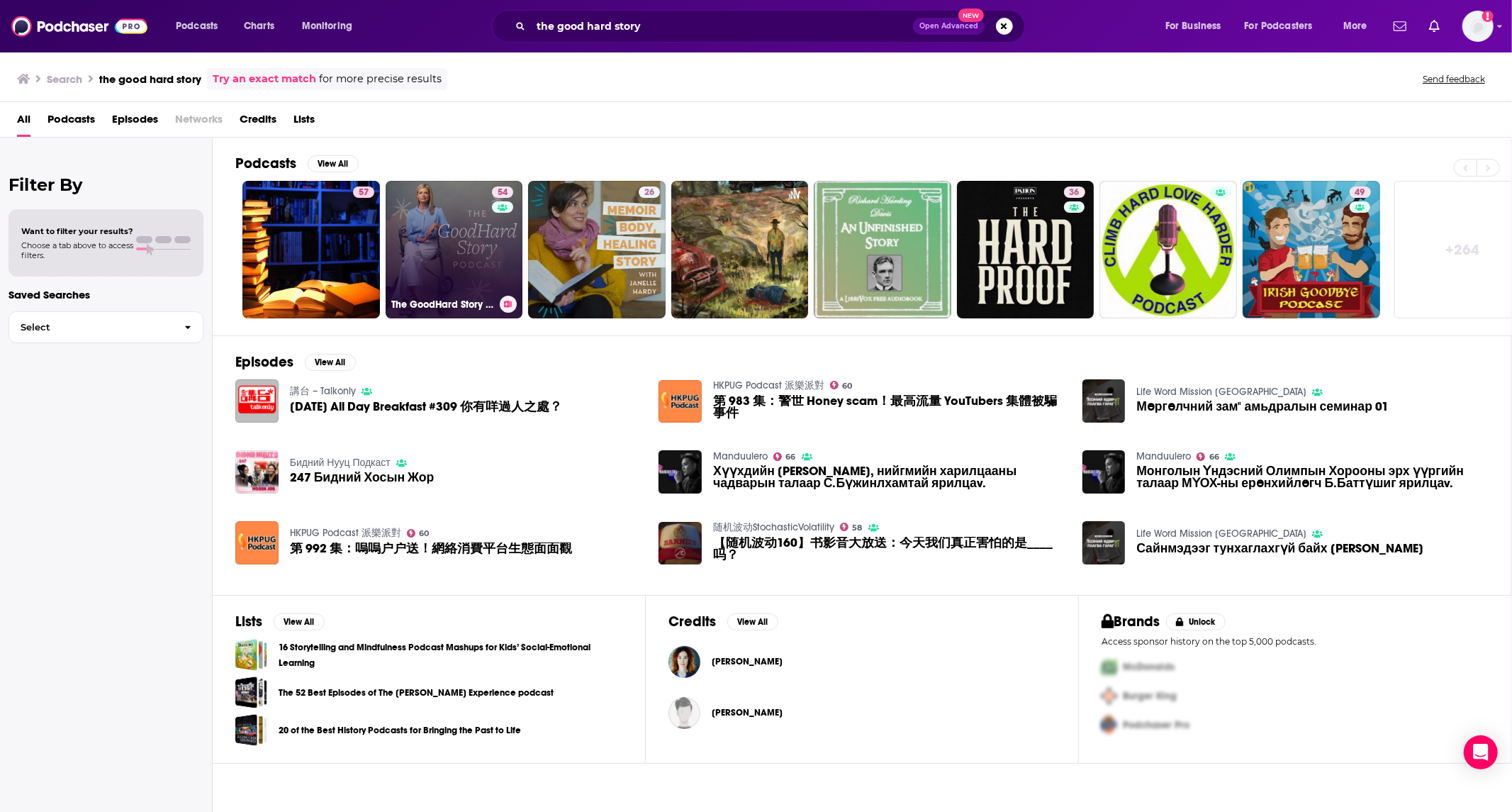
click at [435, 235] on link "54 The GoodHard Story Podcast" at bounding box center [454, 250] width 138 height 138
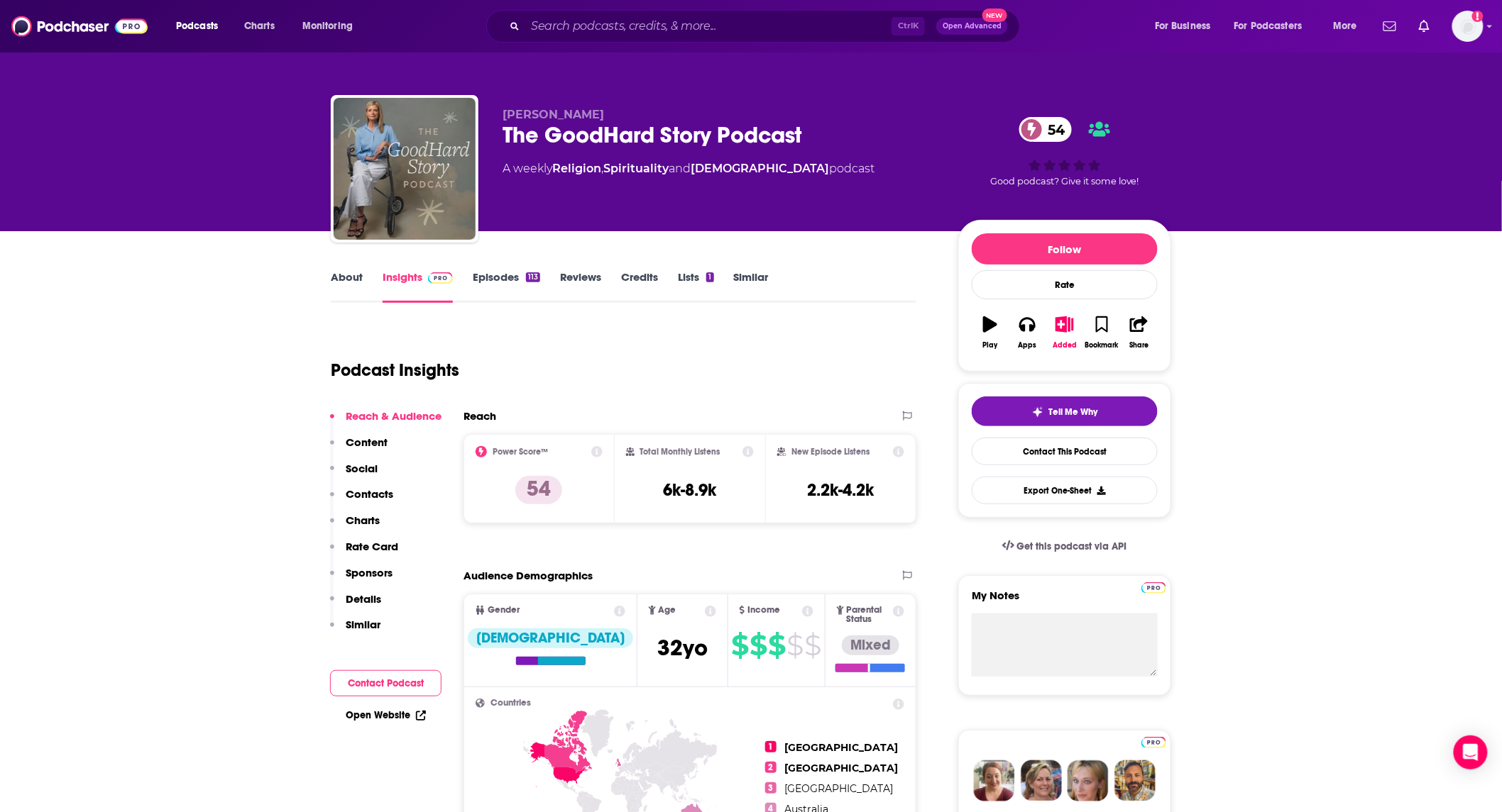
click at [349, 274] on link "About" at bounding box center [347, 287] width 32 height 33
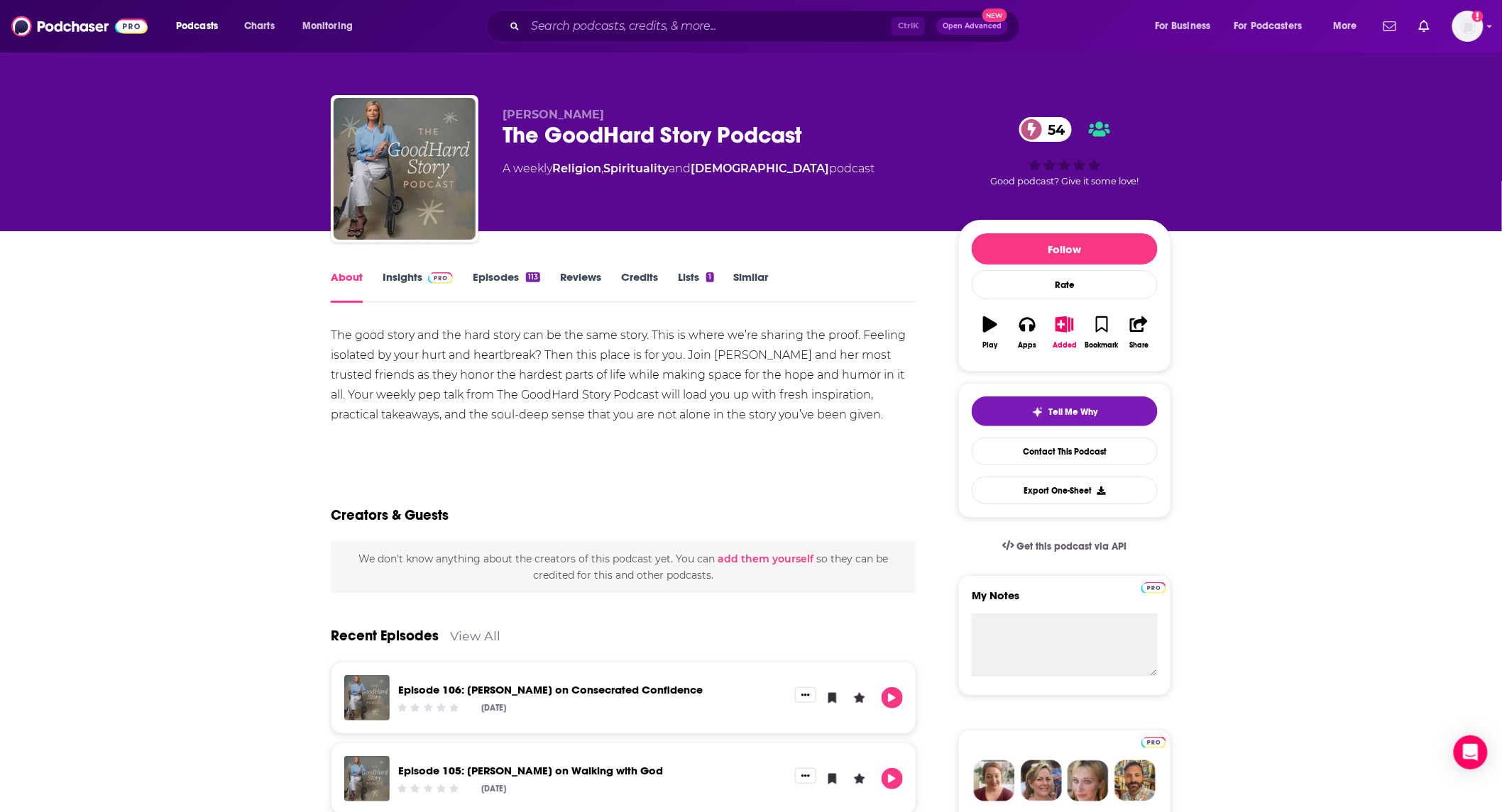
click at [408, 274] on link "Insights" at bounding box center [417, 287] width 71 height 33
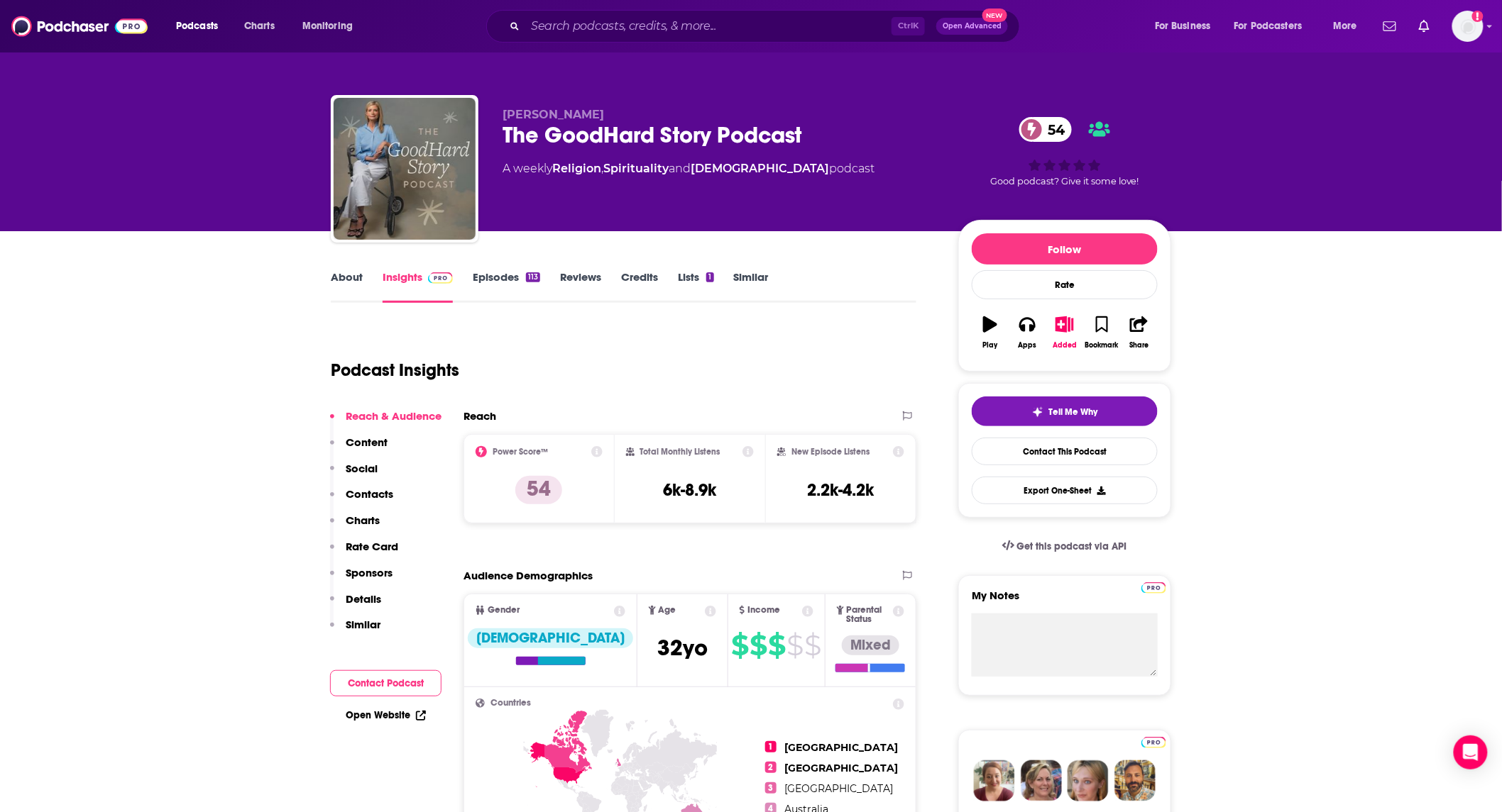
click at [488, 272] on link "Episodes 113" at bounding box center [506, 287] width 68 height 33
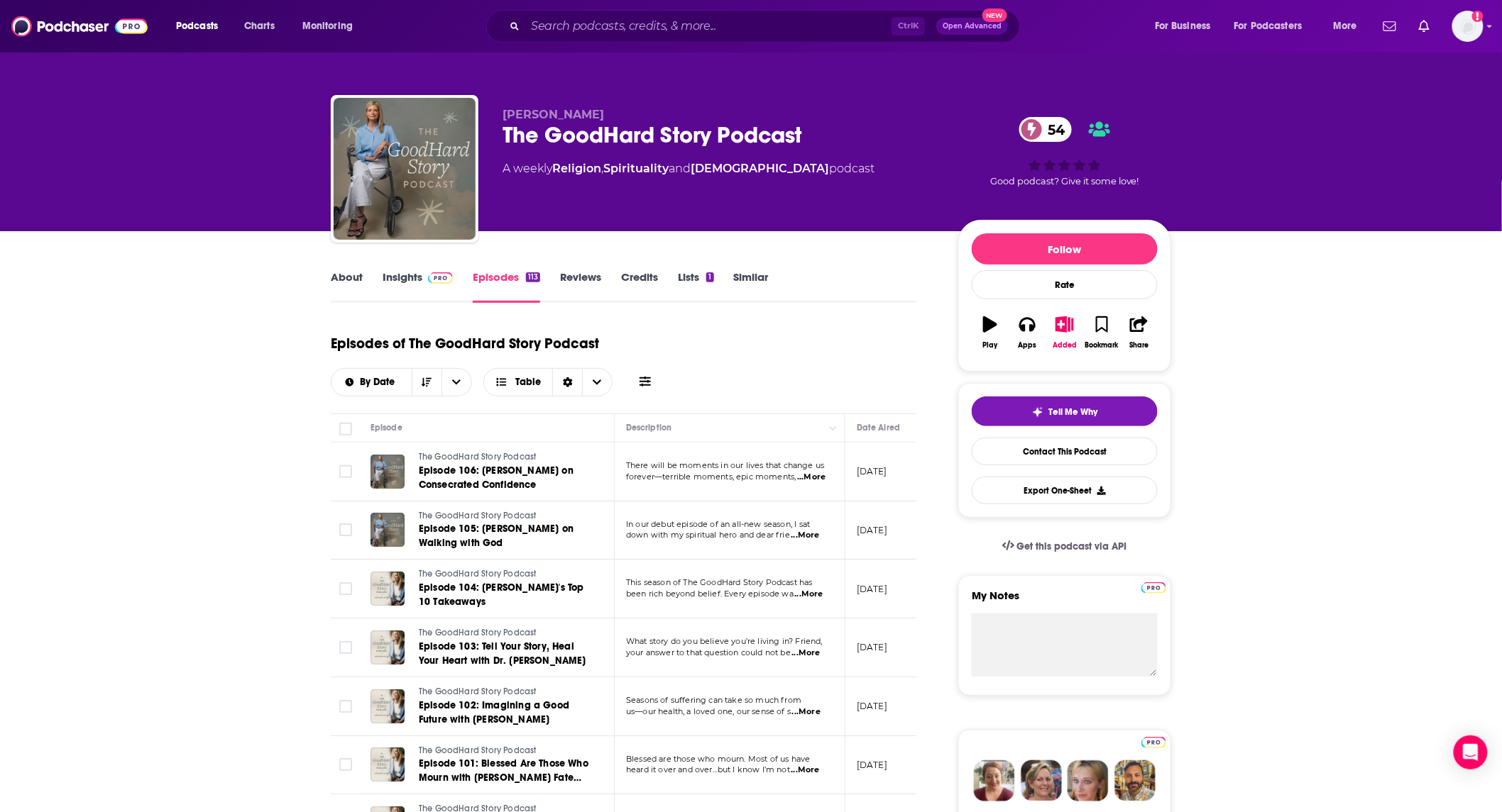
click at [406, 278] on link "Insights" at bounding box center [417, 287] width 71 height 33
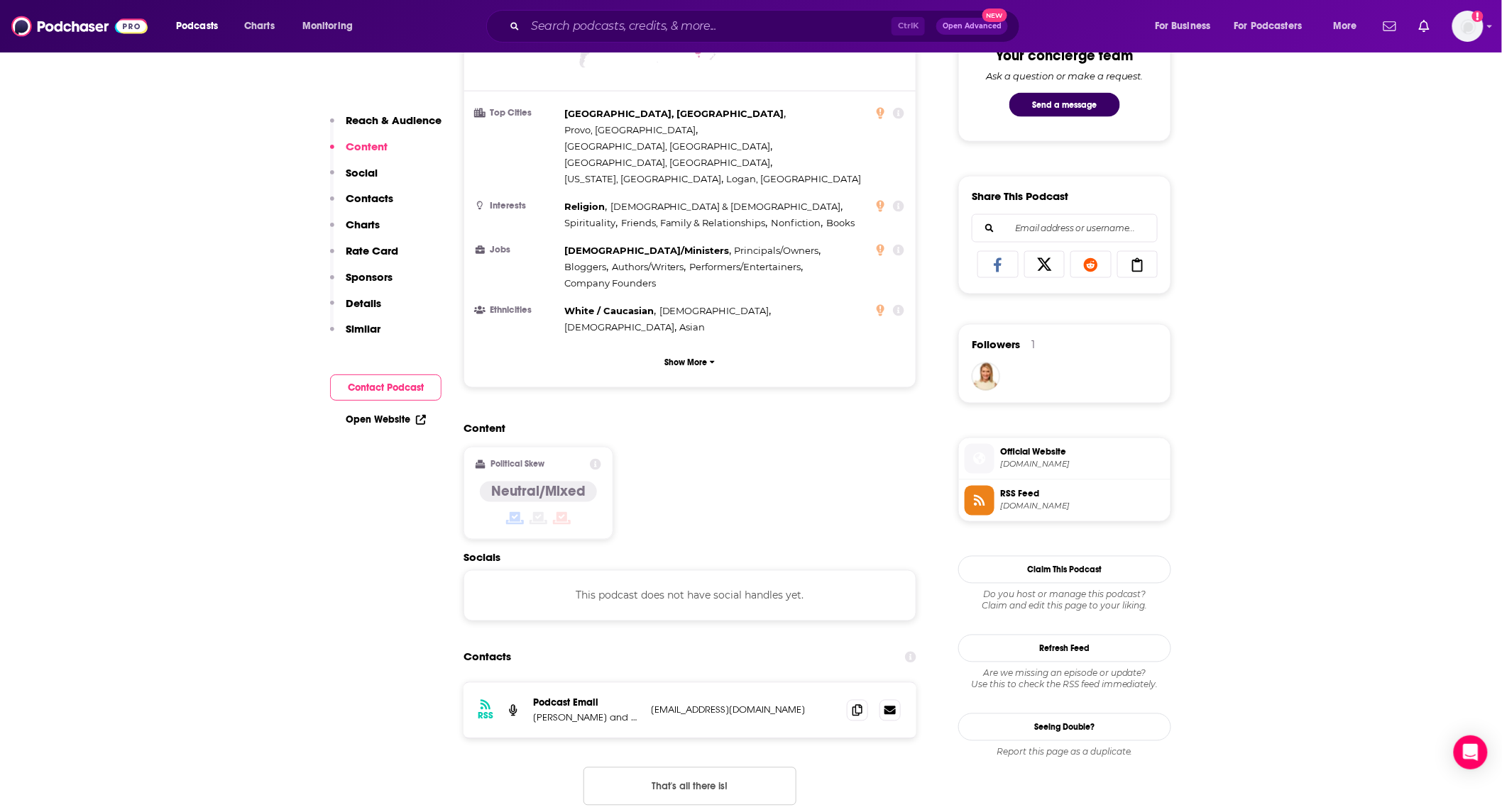
scroll to position [1051, 0]
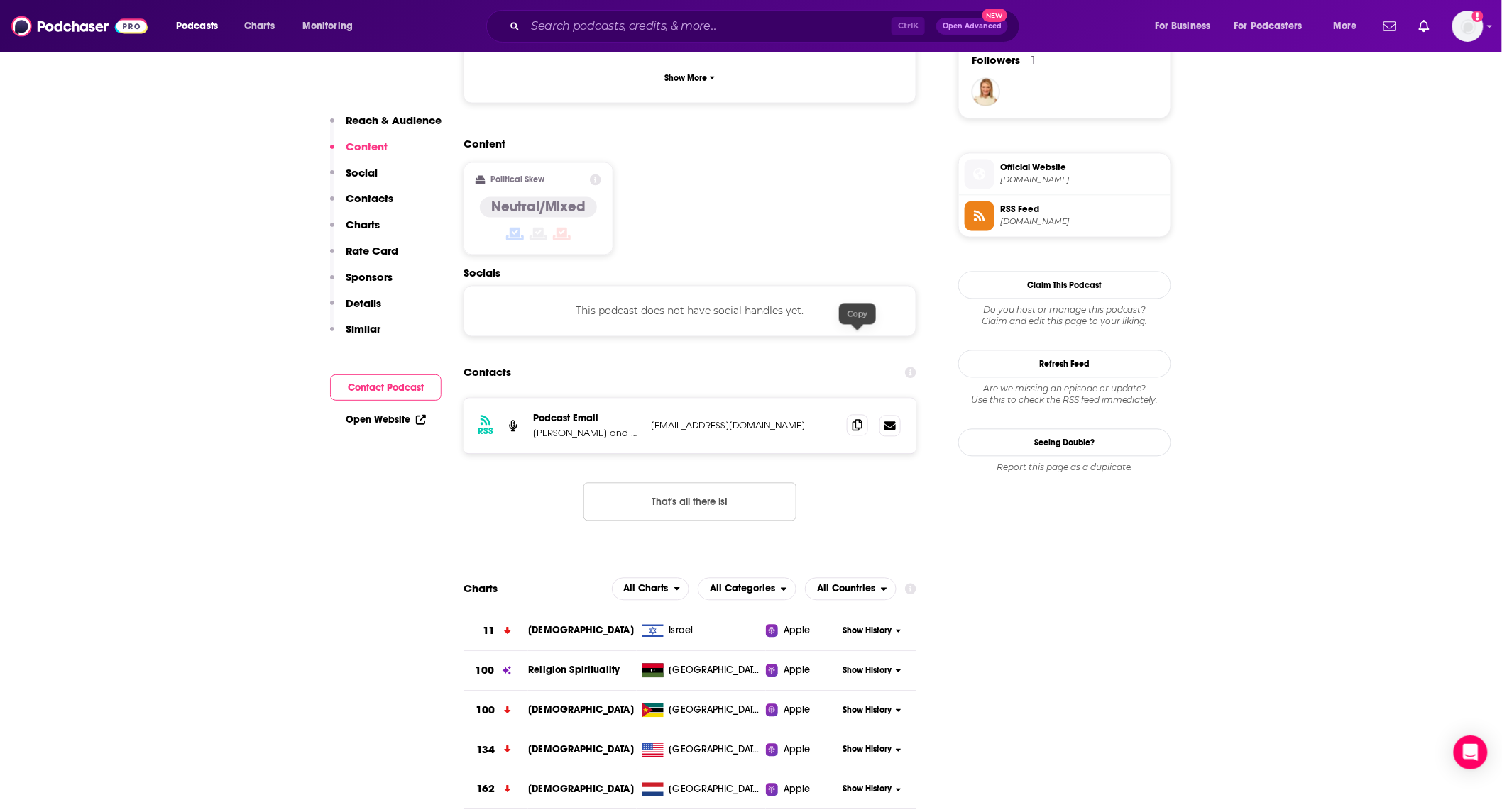
click at [857, 420] on icon at bounding box center [857, 426] width 10 height 11
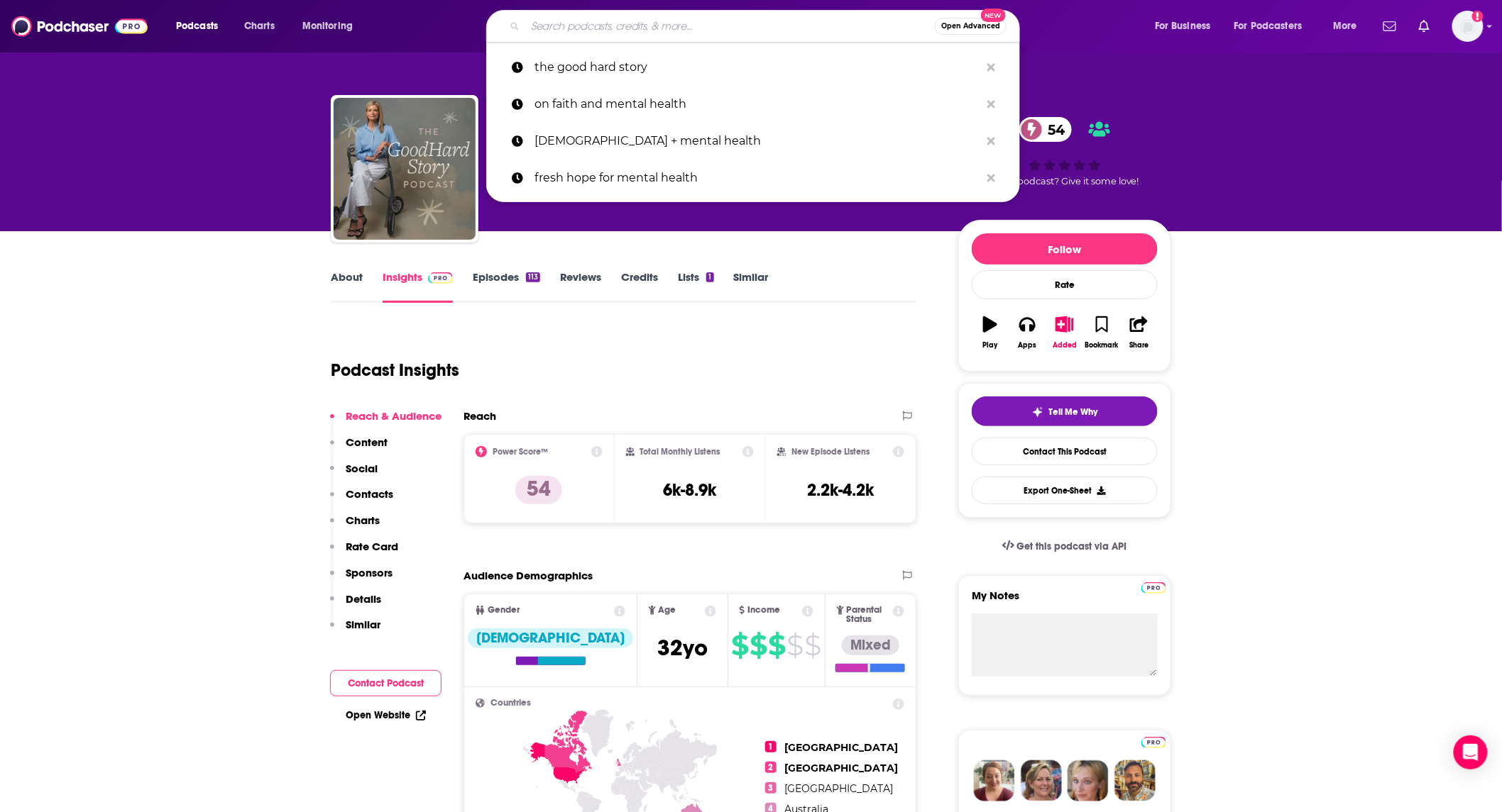
click at [699, 26] on input "Search podcasts, credits, & more..." at bounding box center [730, 26] width 409 height 23
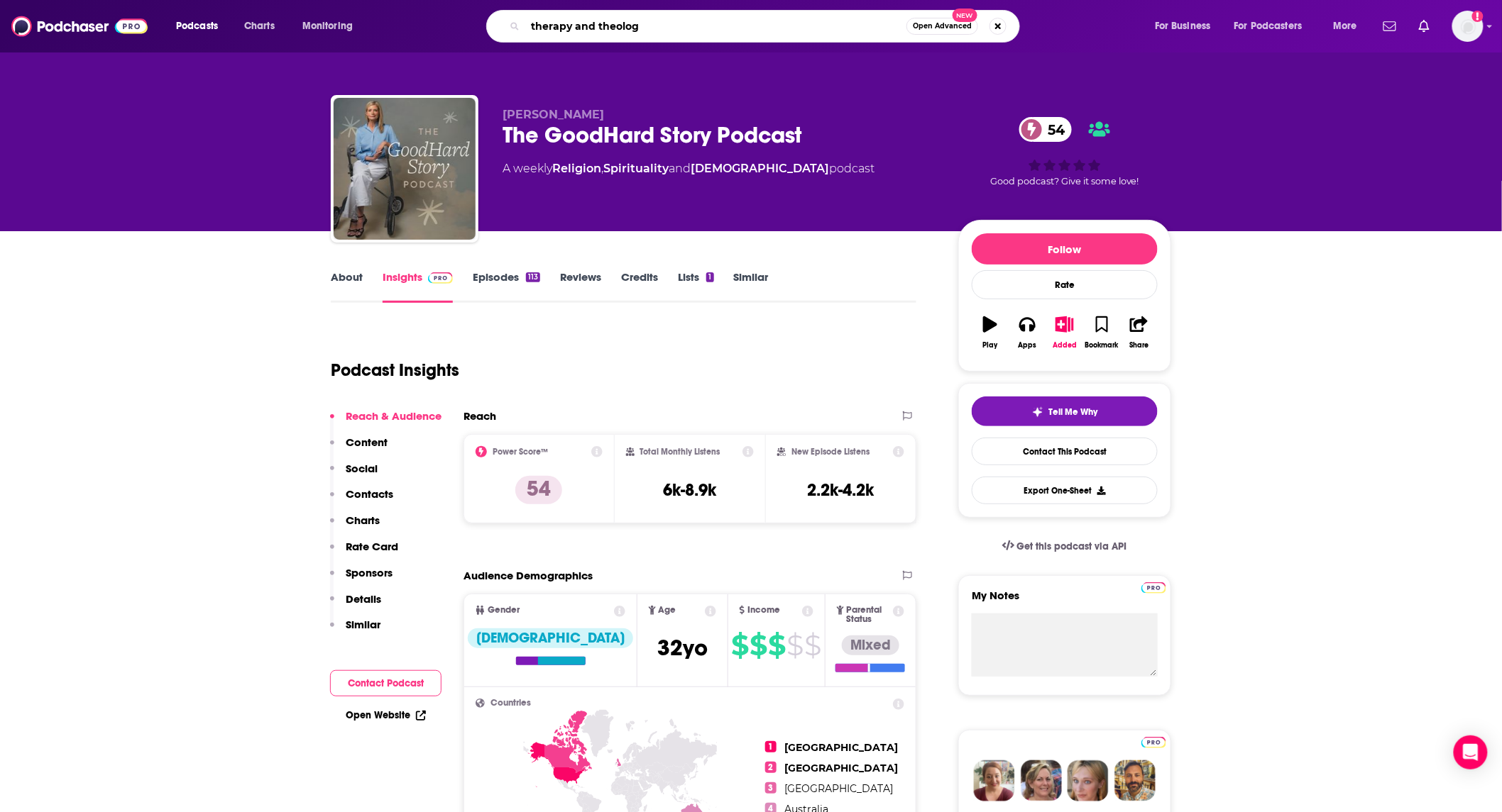
type input "therapy and theology"
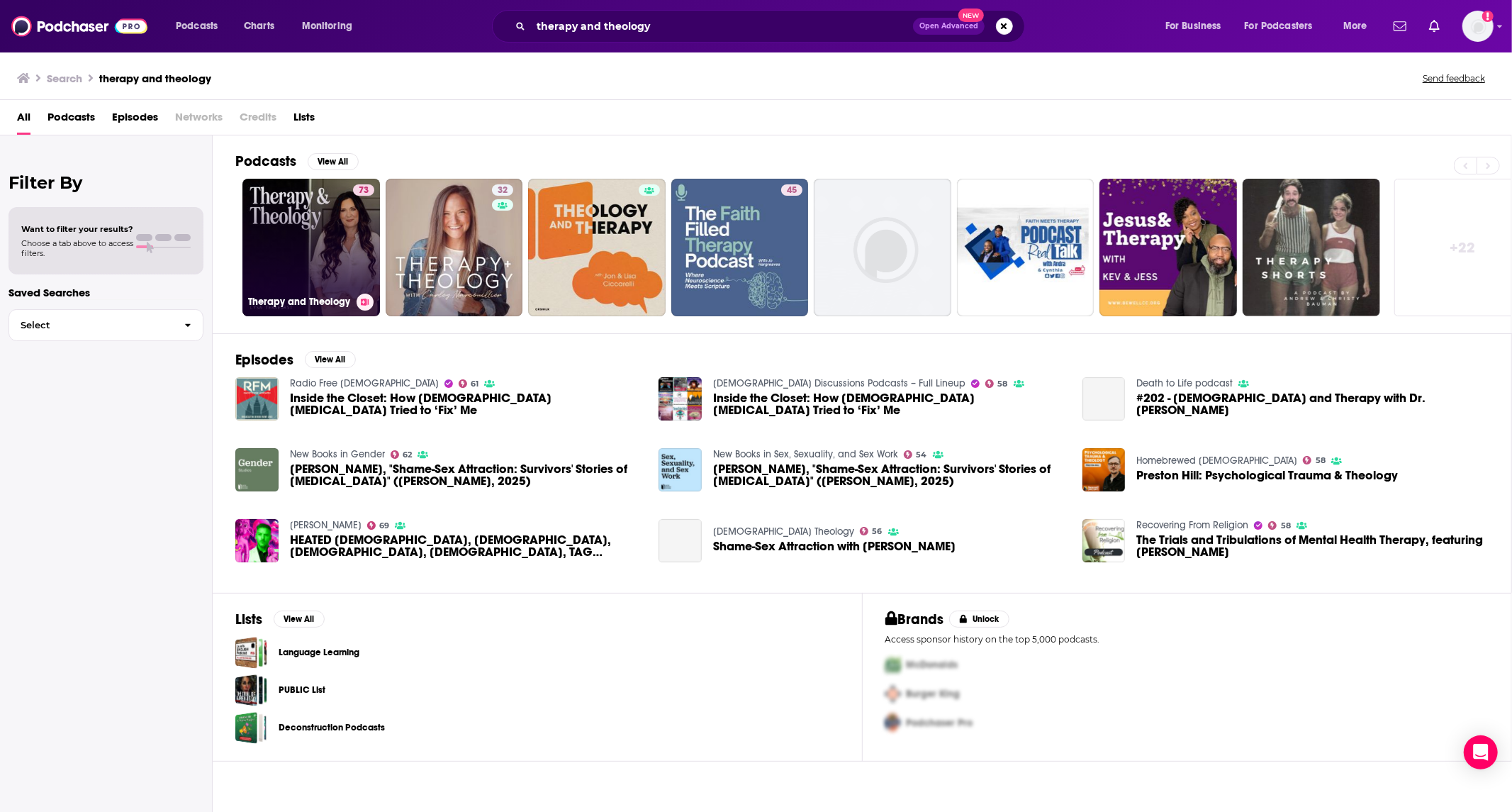
click at [295, 240] on link "73 Therapy and Theology" at bounding box center [311, 247] width 138 height 138
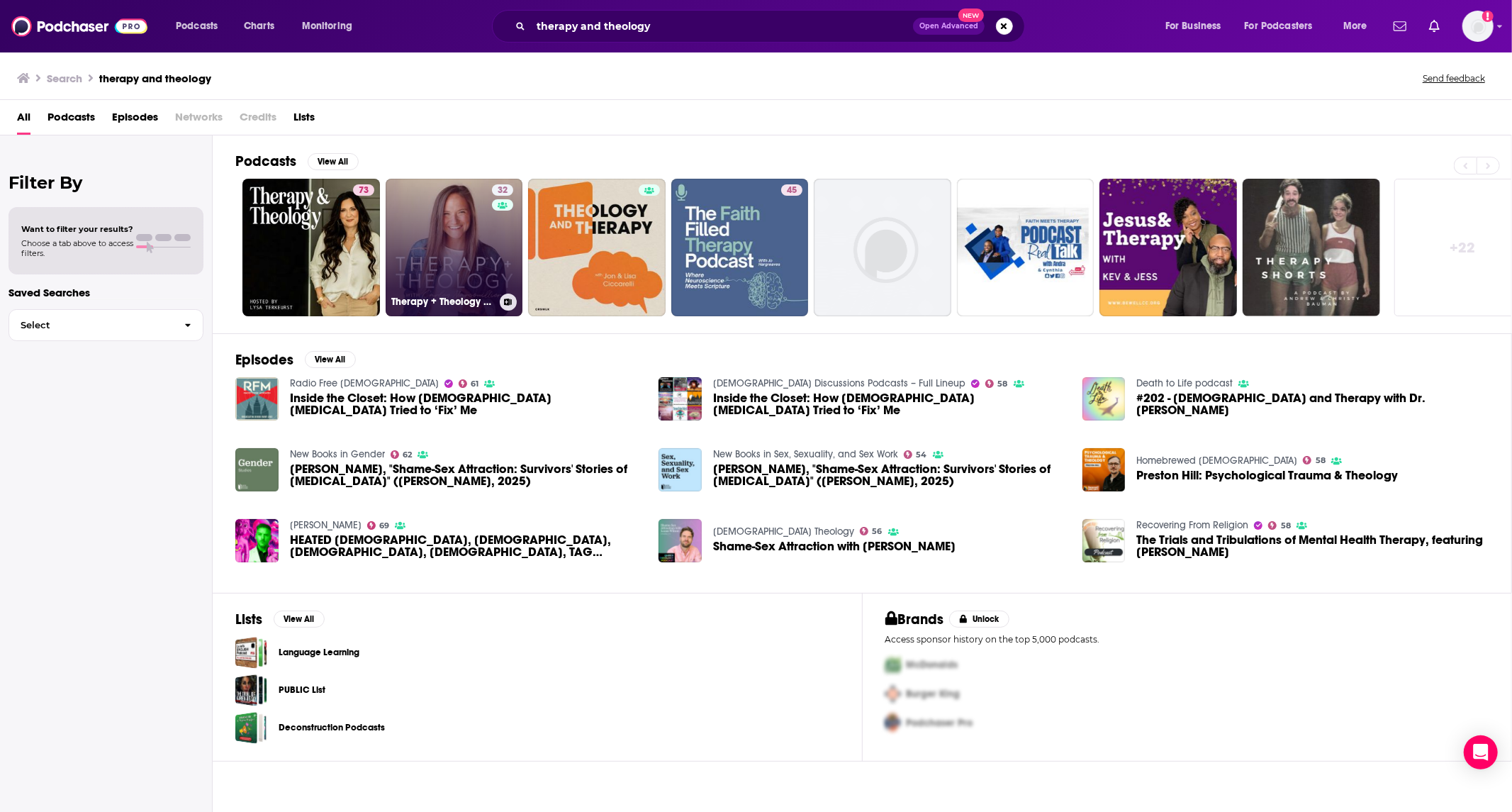
click at [464, 264] on link "32 Therapy + Theology with [PERSON_NAME]" at bounding box center [454, 247] width 138 height 138
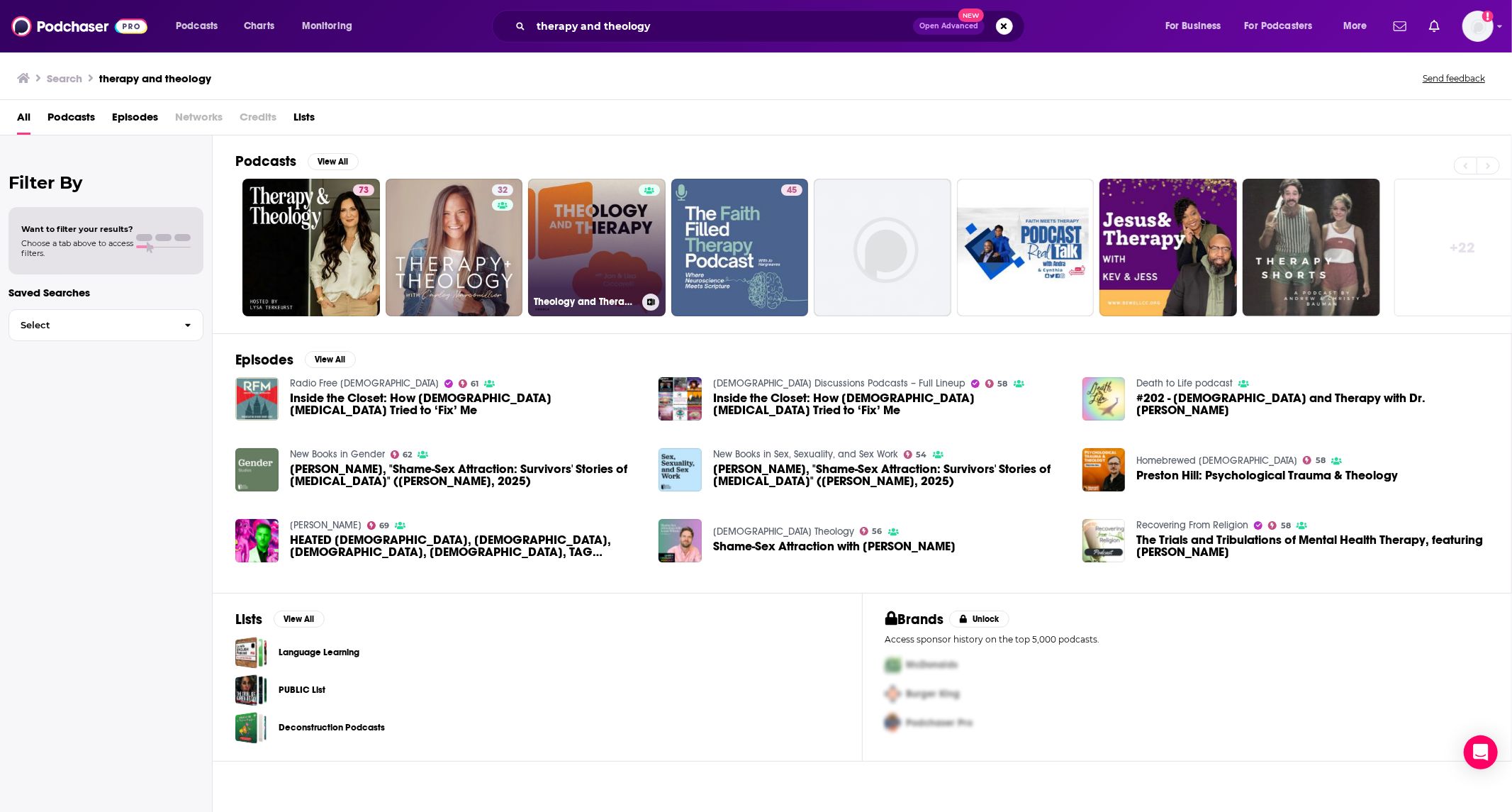
click at [552, 216] on link "Theology and Therapy Podcast" at bounding box center [596, 247] width 138 height 138
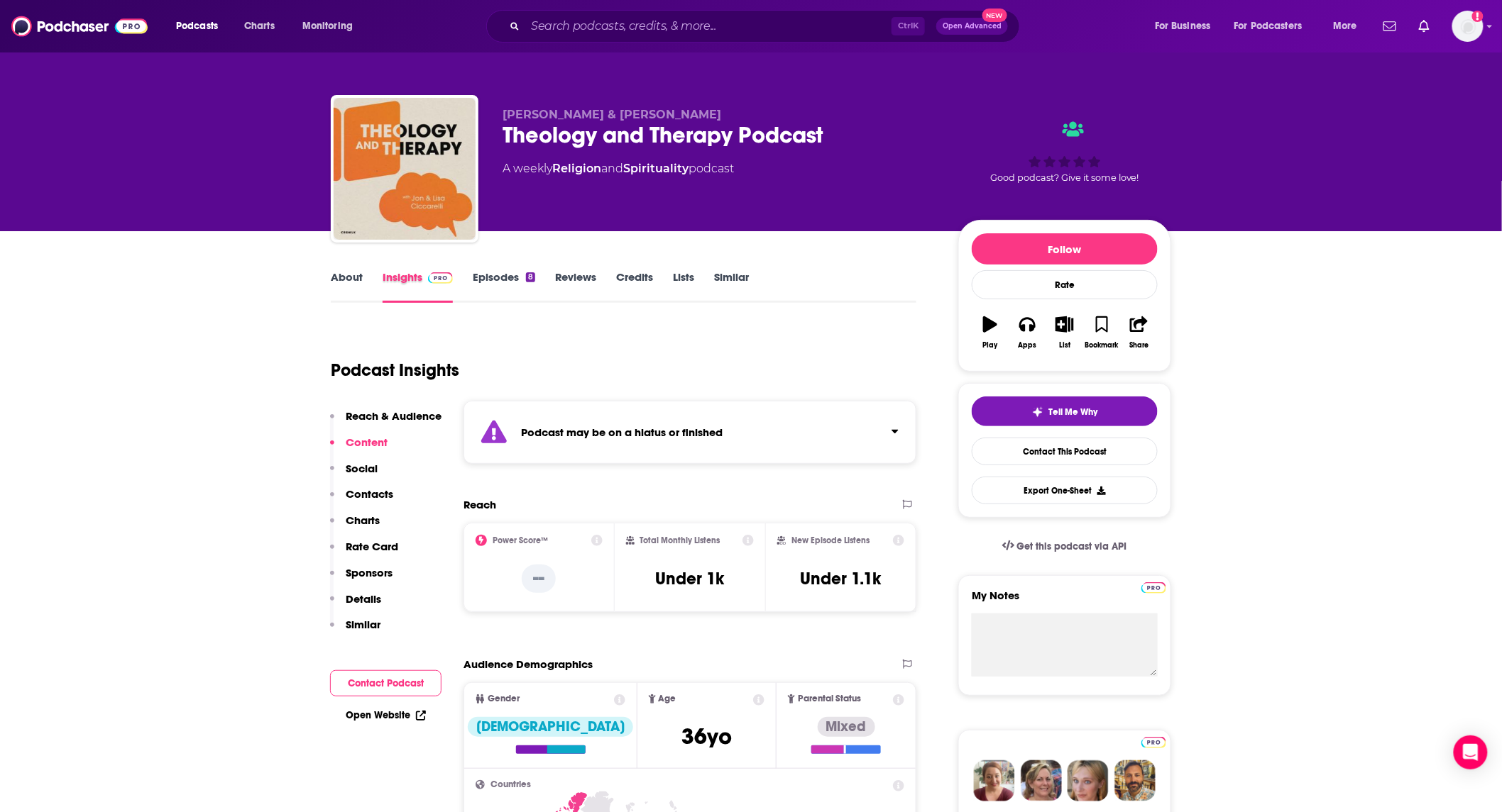
click at [460, 282] on div "Insights" at bounding box center [427, 287] width 90 height 33
click at [474, 278] on link "Episodes 8" at bounding box center [504, 287] width 63 height 33
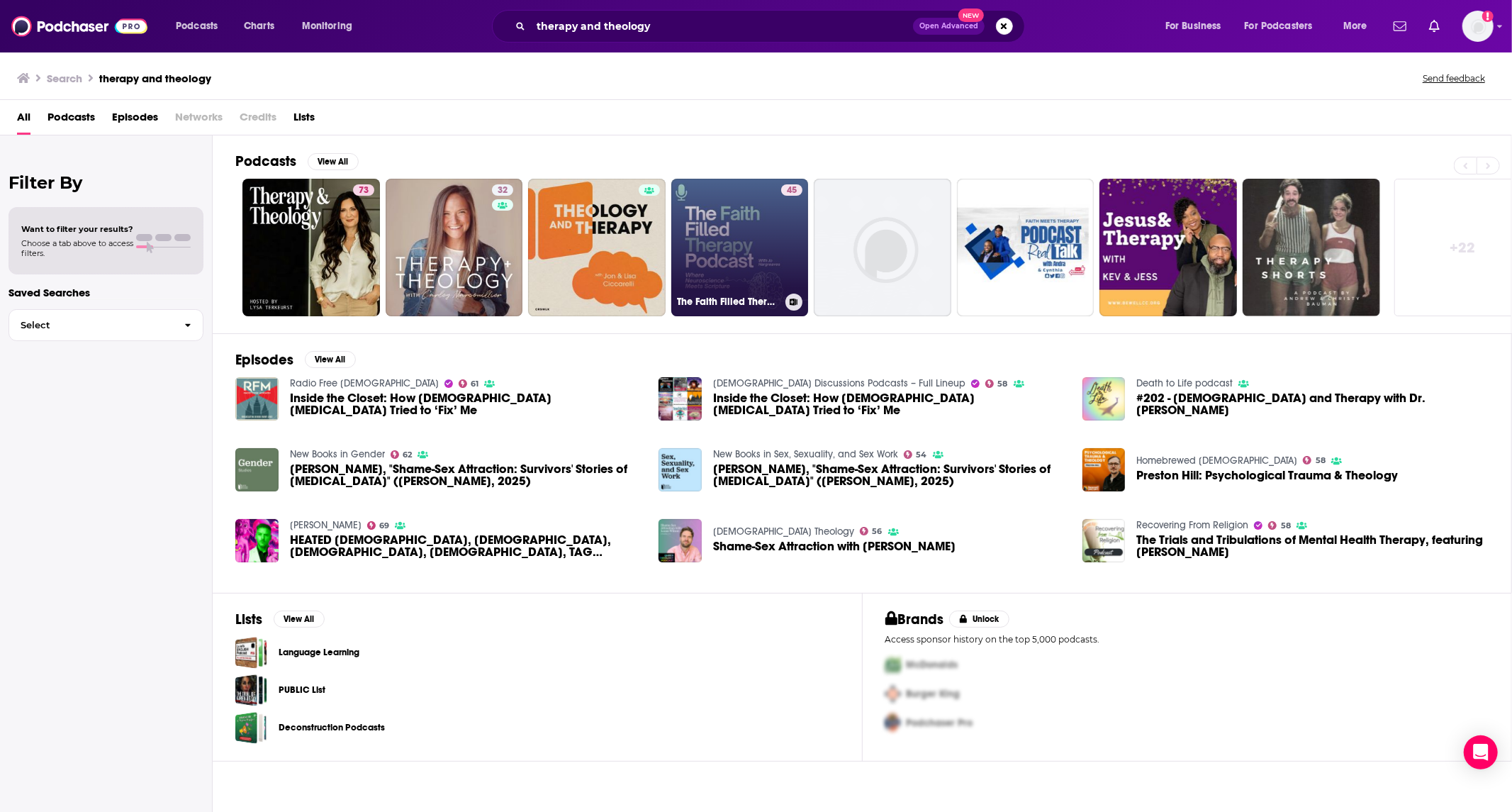
click at [718, 237] on link "45 The Faith Filled Therapy Podcast" at bounding box center [740, 247] width 138 height 138
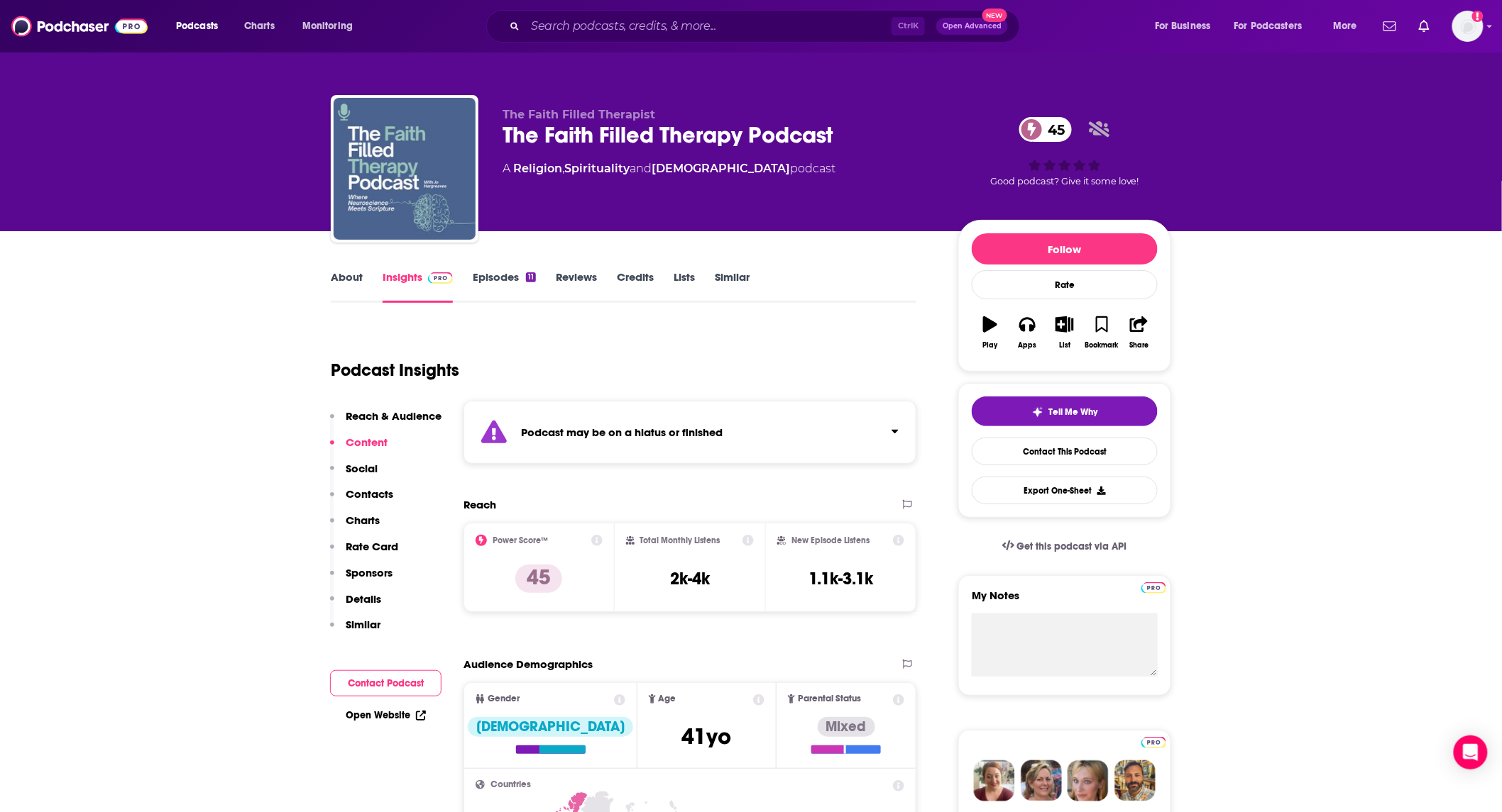
click at [487, 275] on link "Episodes 11" at bounding box center [504, 287] width 63 height 33
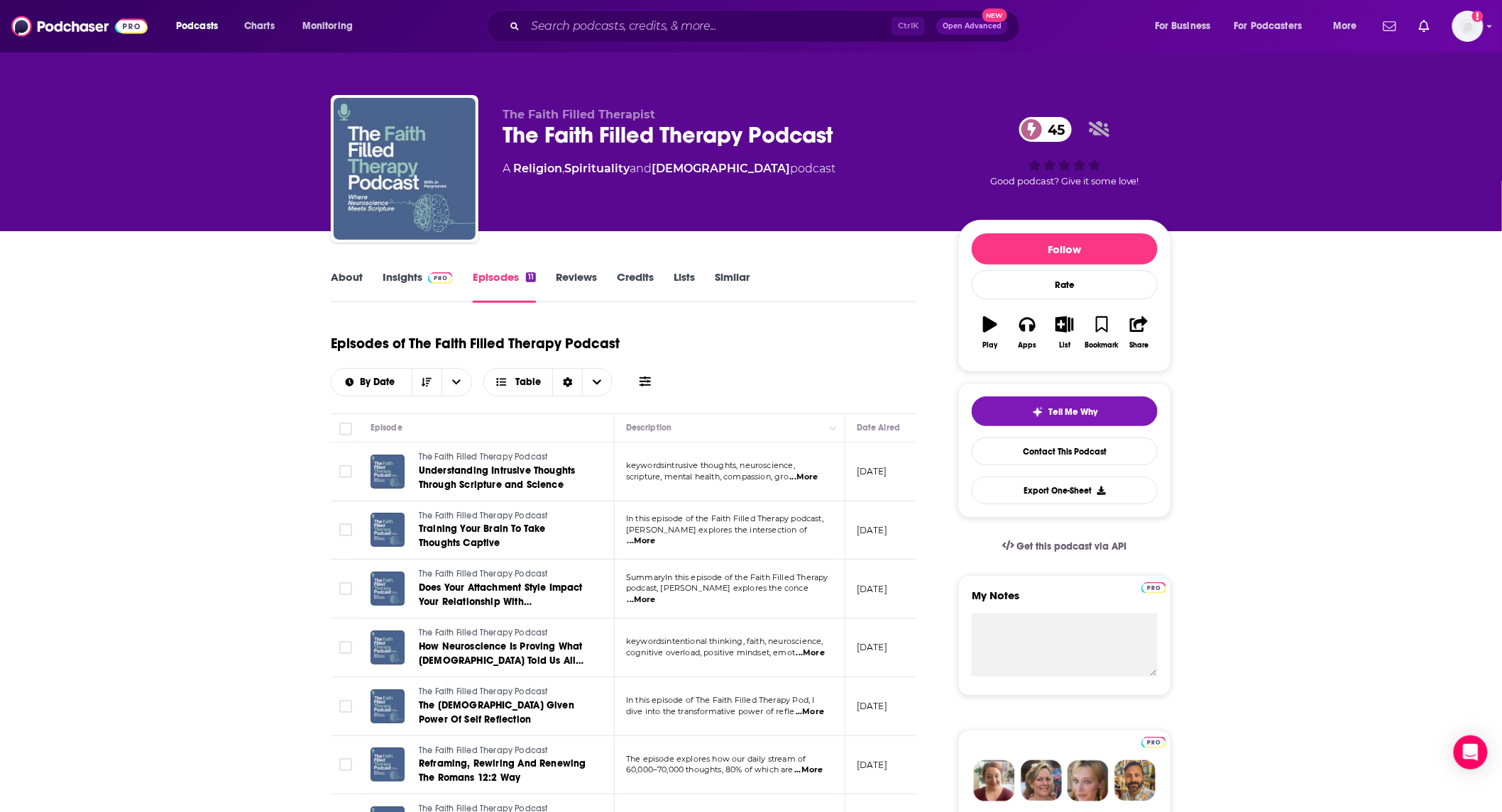
click at [356, 281] on link "About" at bounding box center [347, 287] width 32 height 33
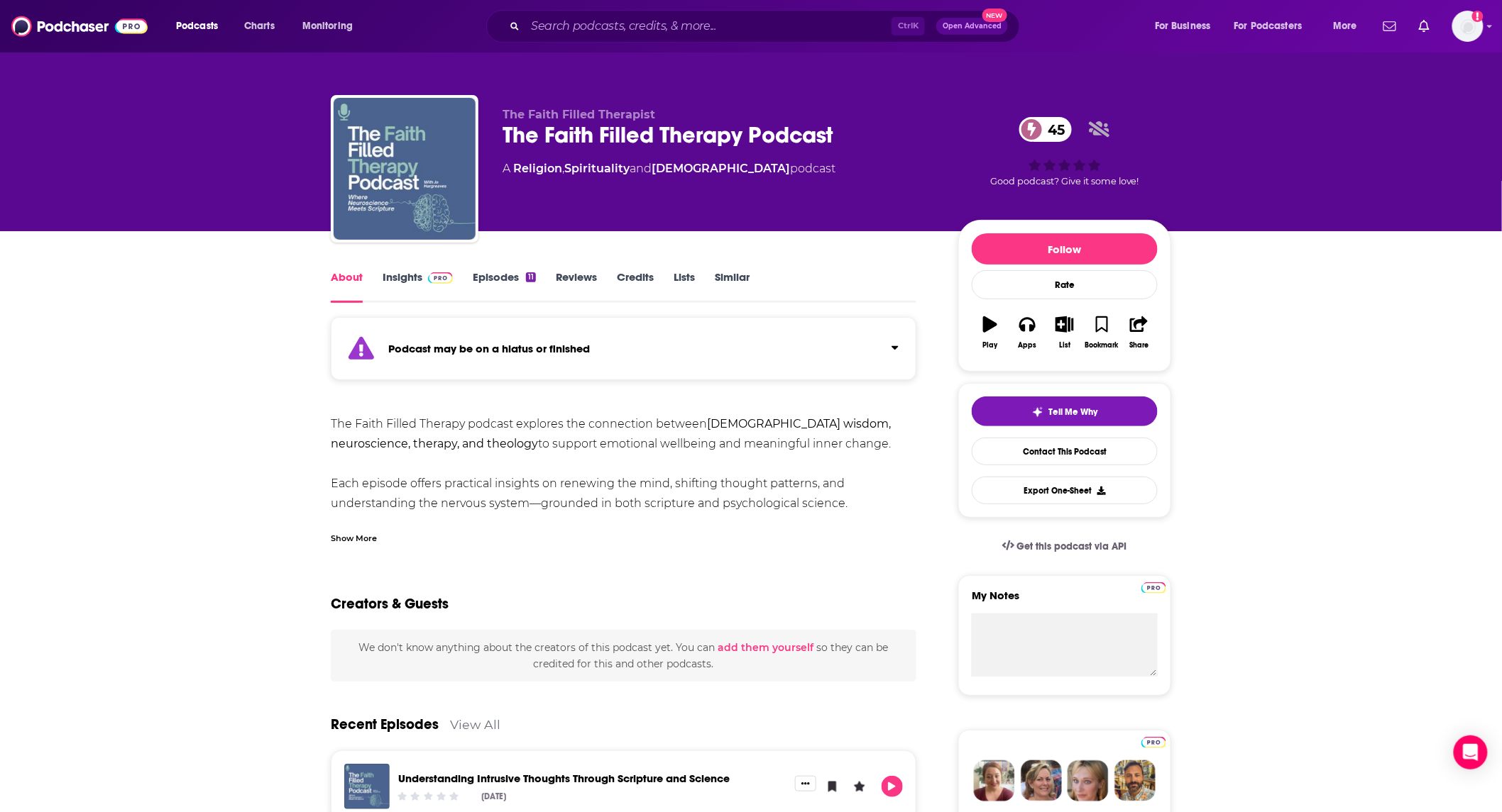
click at [487, 277] on link "Episodes 11" at bounding box center [504, 287] width 63 height 33
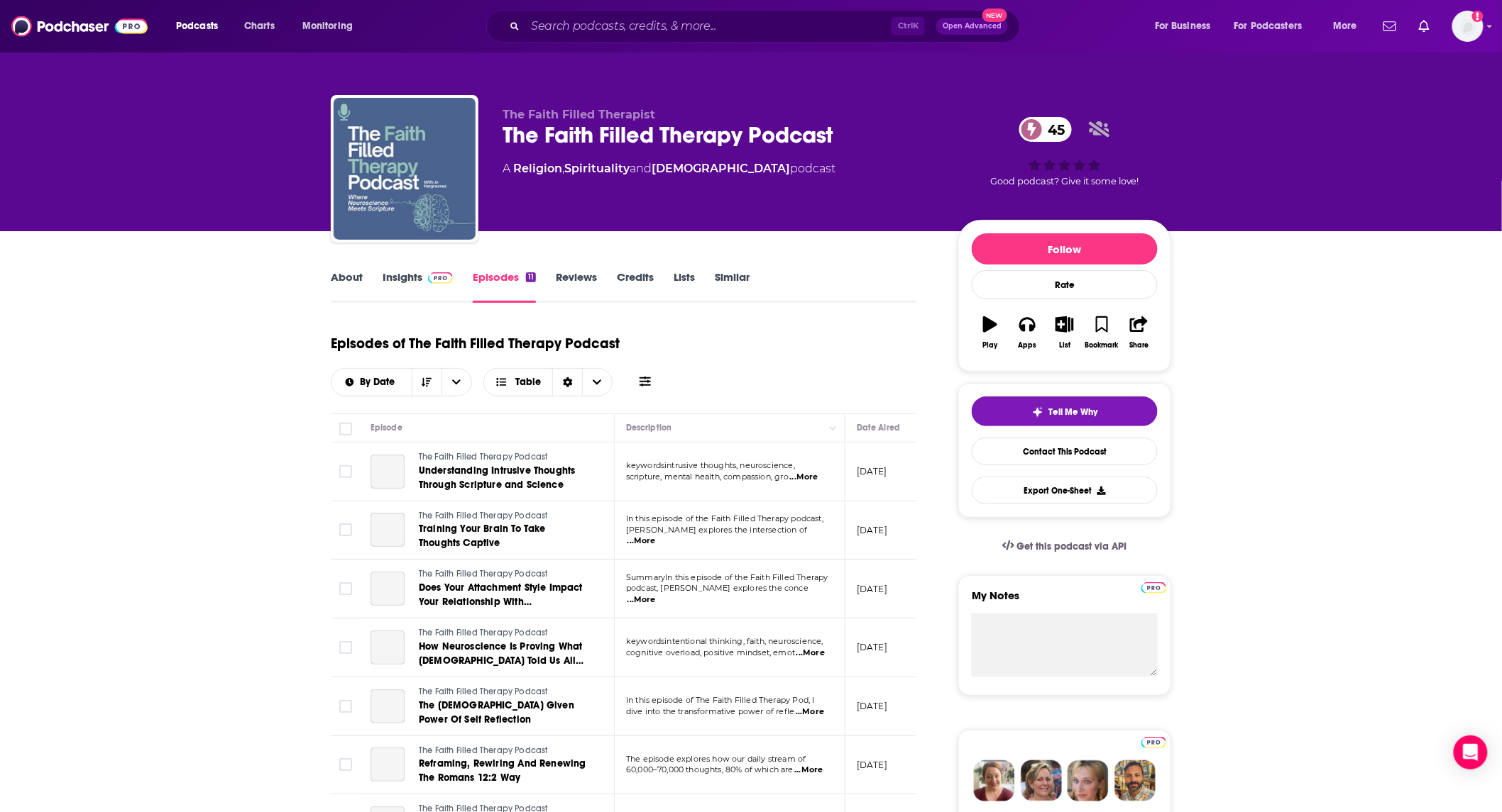
click at [405, 277] on link "Insights" at bounding box center [417, 287] width 71 height 33
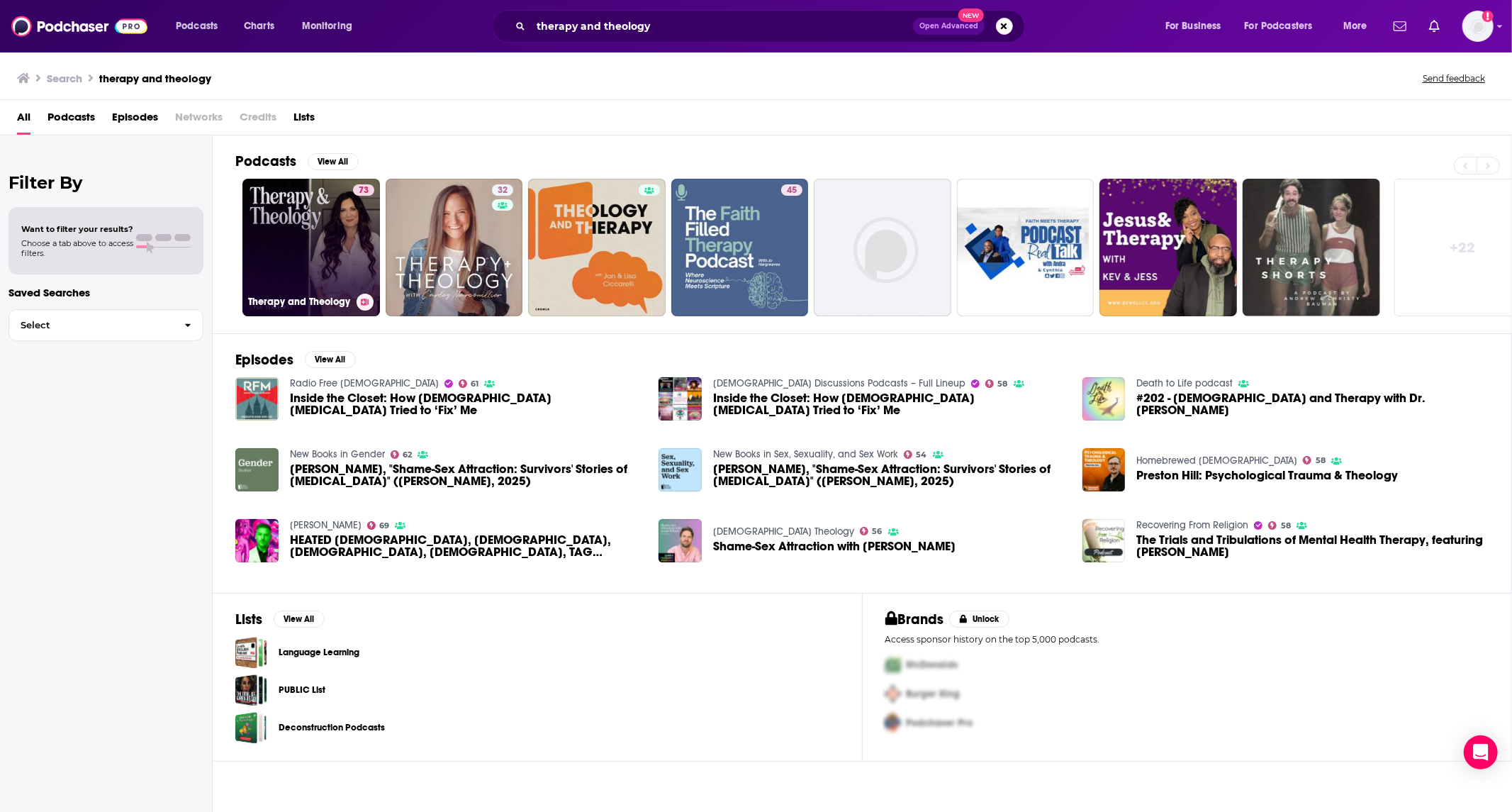
click at [296, 197] on link "73 Therapy and Theology" at bounding box center [311, 247] width 138 height 138
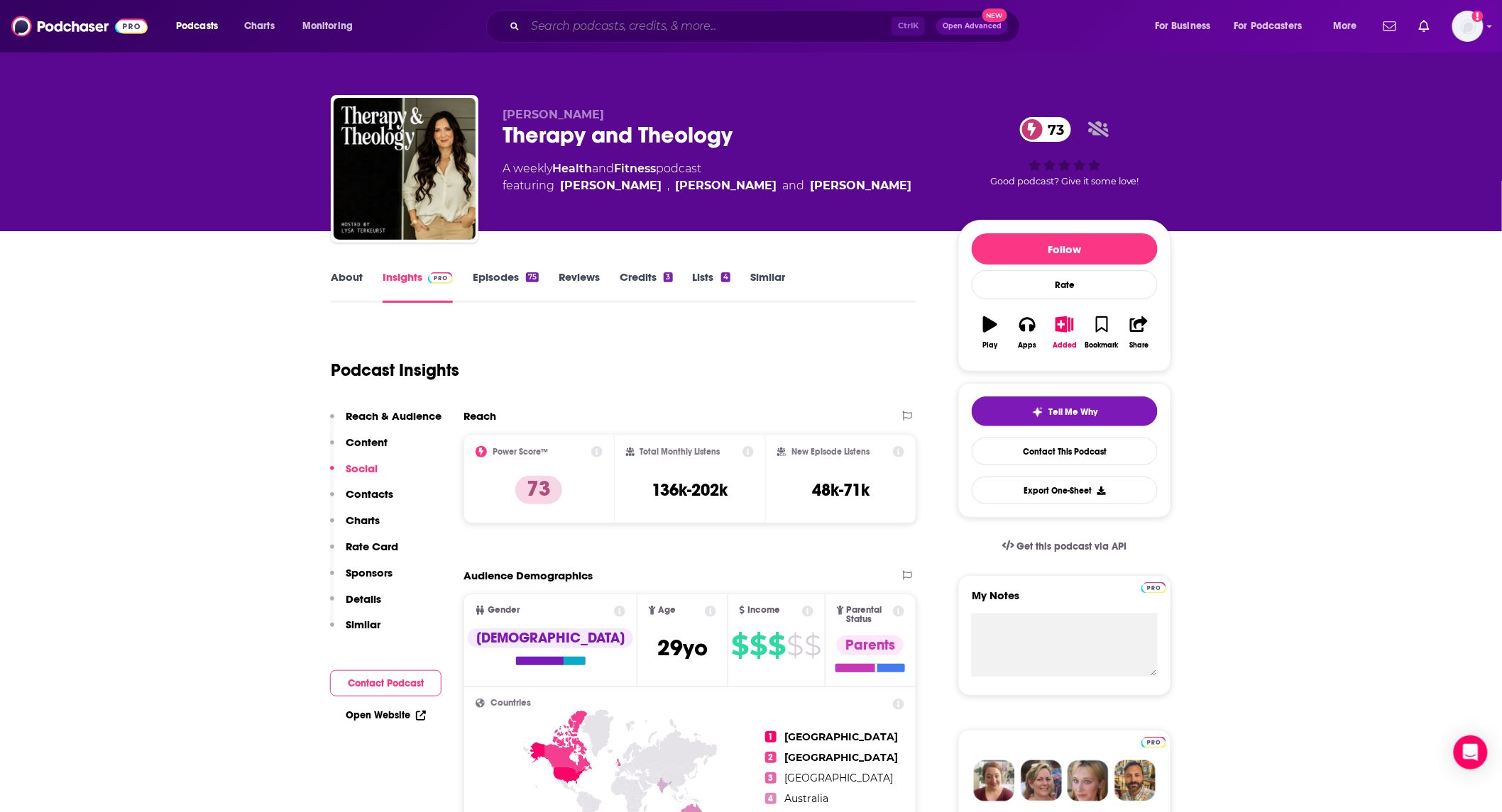
click at [641, 22] on input "Search podcasts, credits, & more..." at bounding box center [707, 26] width 366 height 23
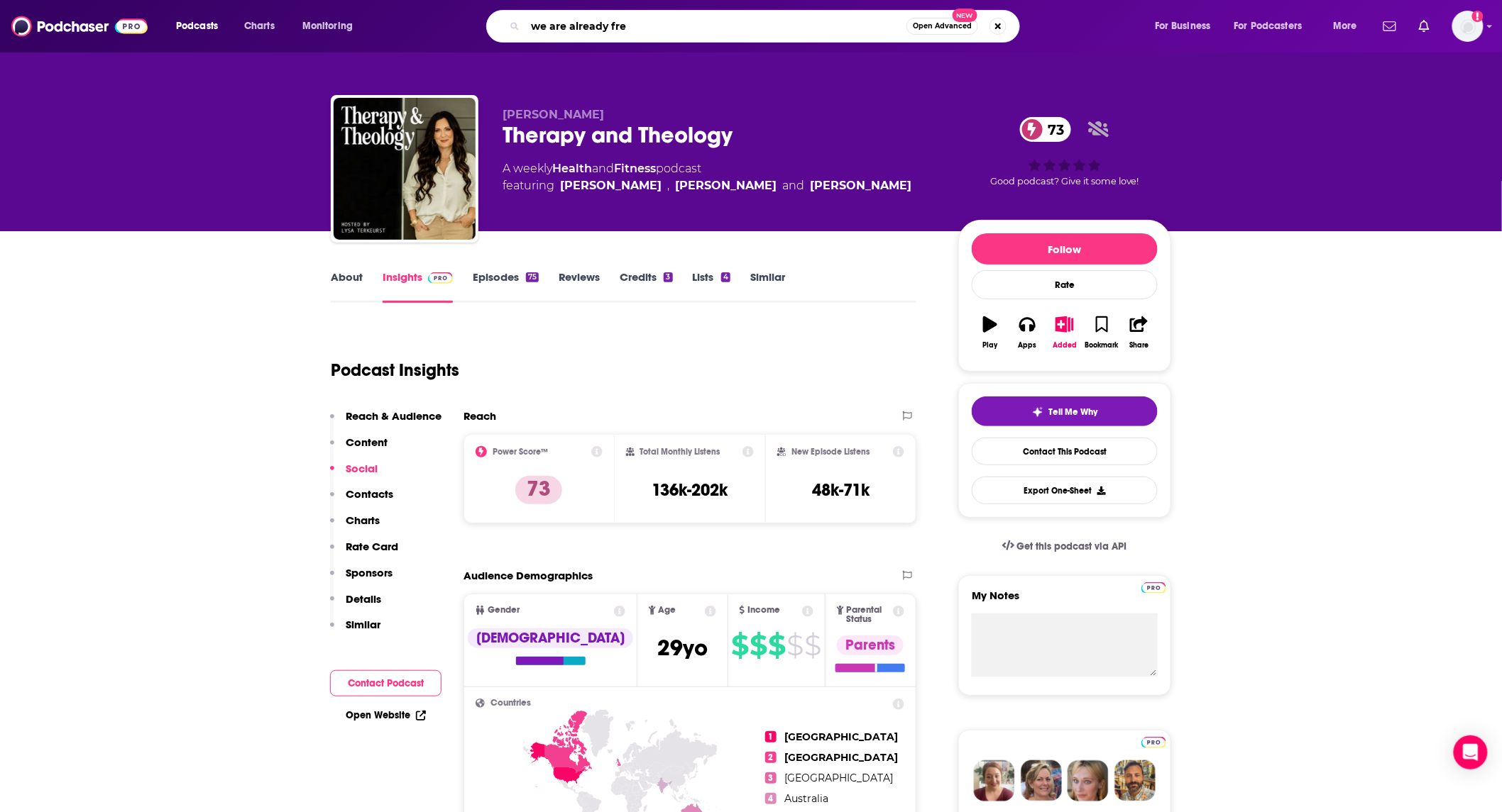
type input "we are already free"
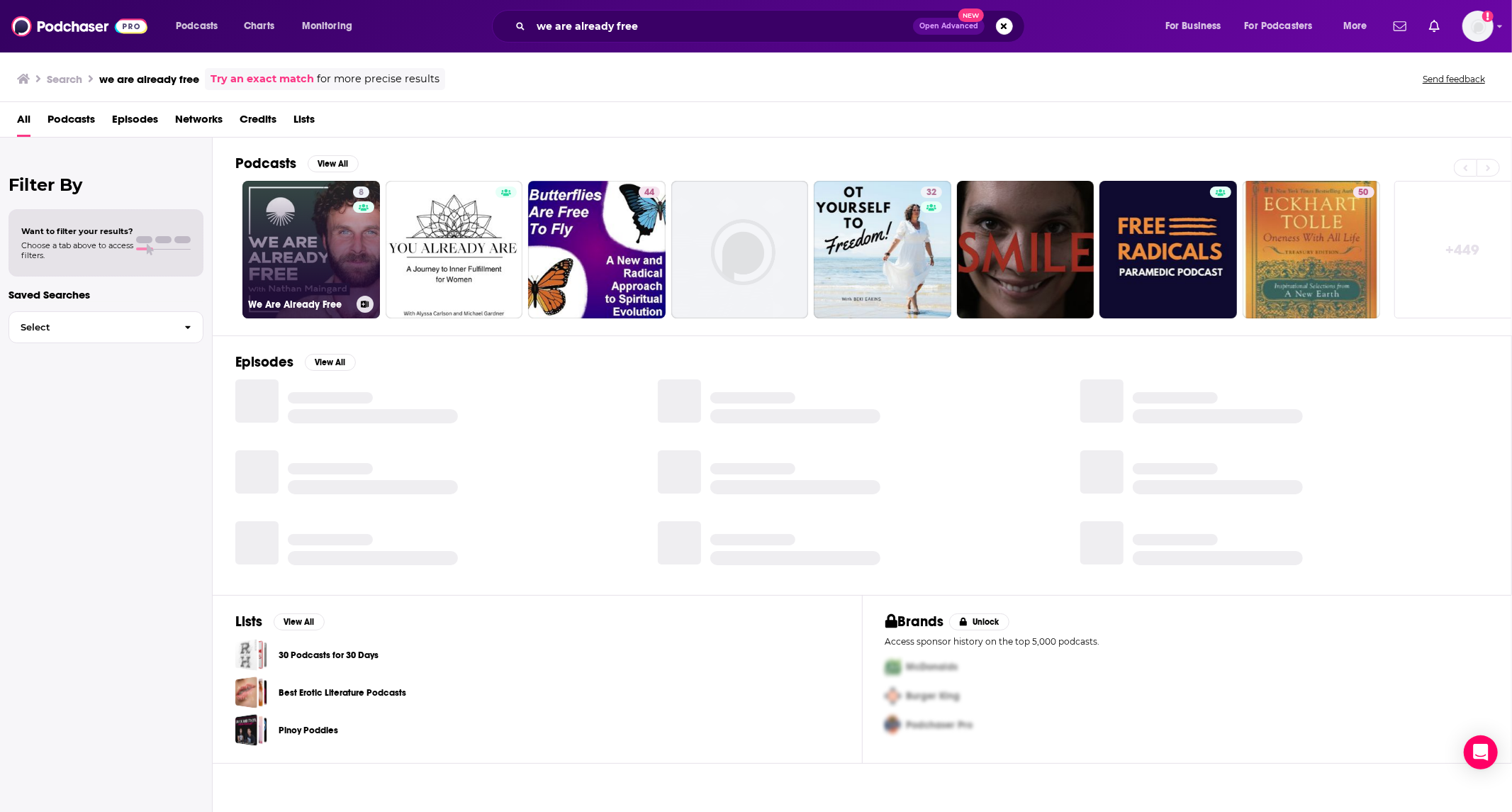
click at [323, 247] on link "8 We Are Already Free" at bounding box center [311, 250] width 138 height 138
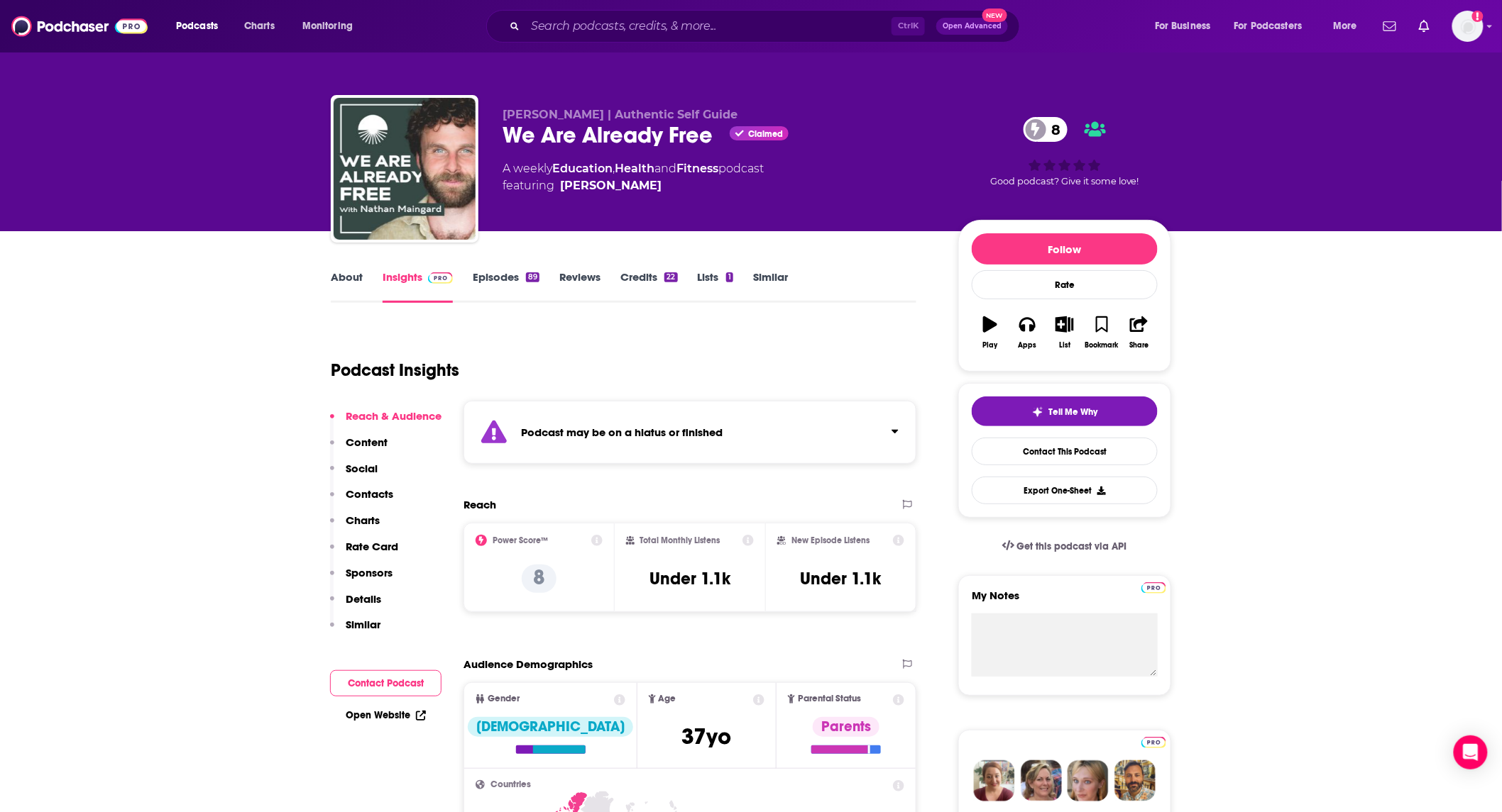
click at [356, 278] on link "About" at bounding box center [347, 287] width 32 height 33
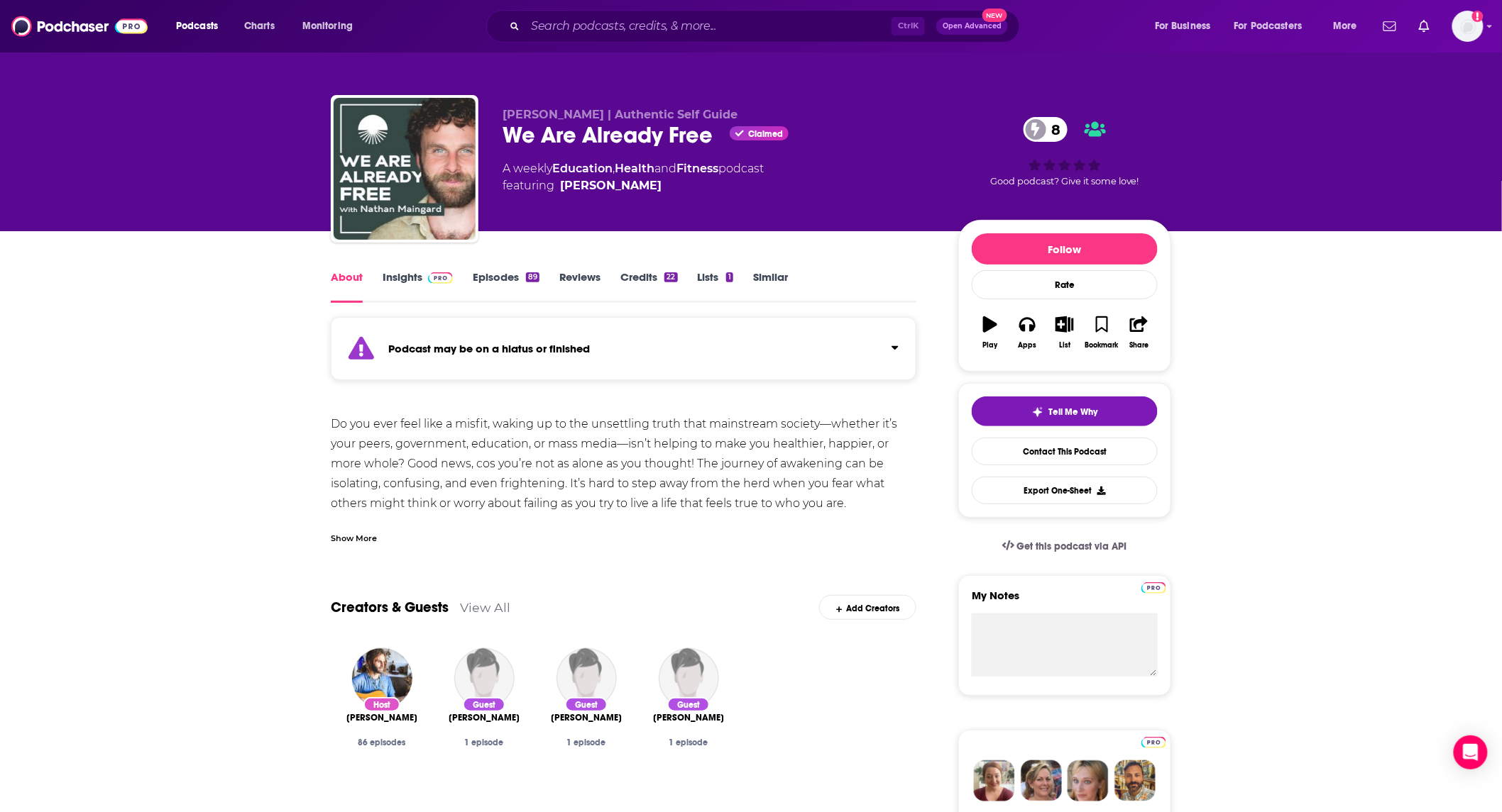
click at [371, 543] on div "Show More" at bounding box center [354, 537] width 46 height 14
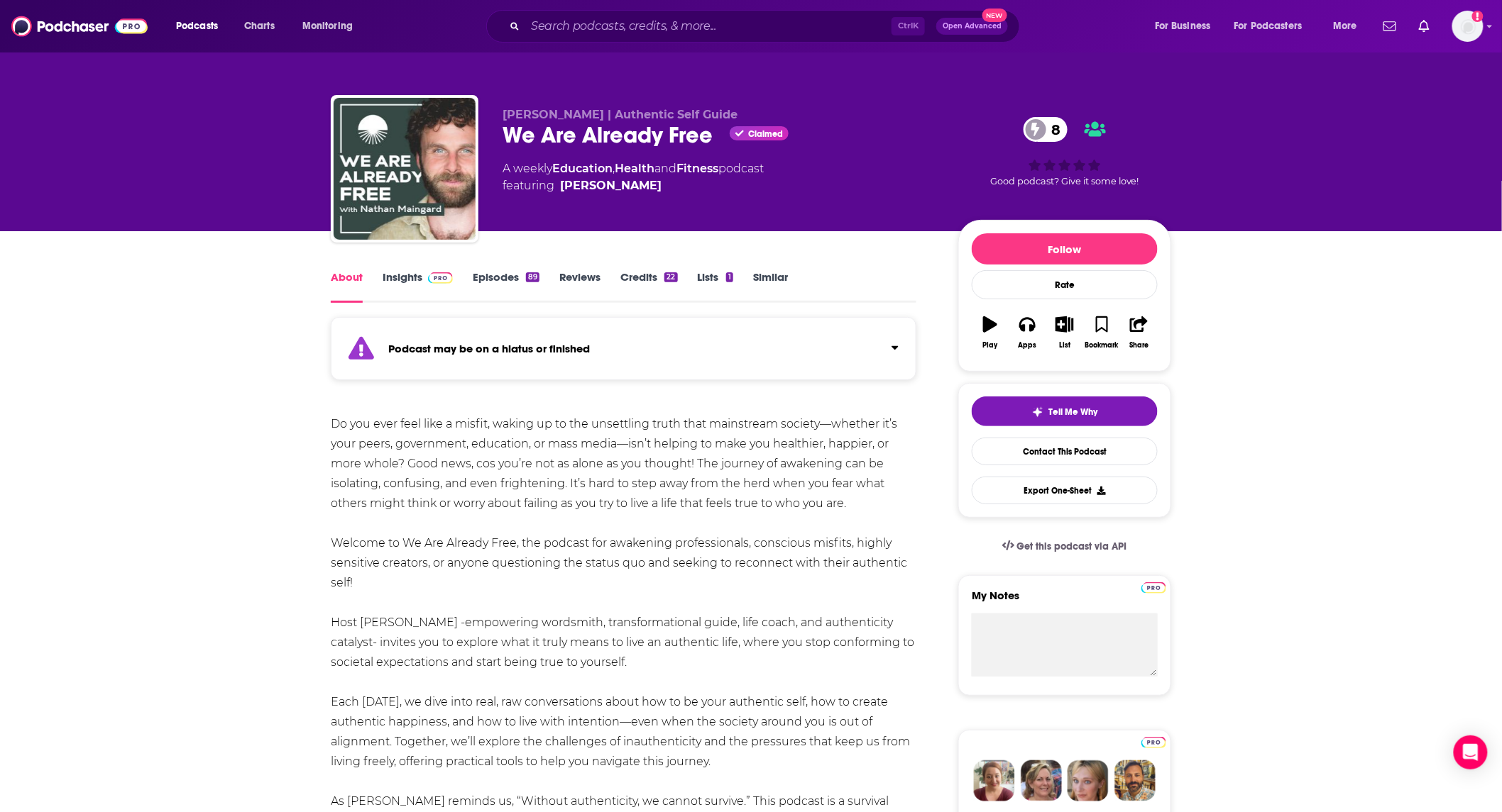
click at [487, 279] on link "Episodes 89" at bounding box center [506, 287] width 67 height 33
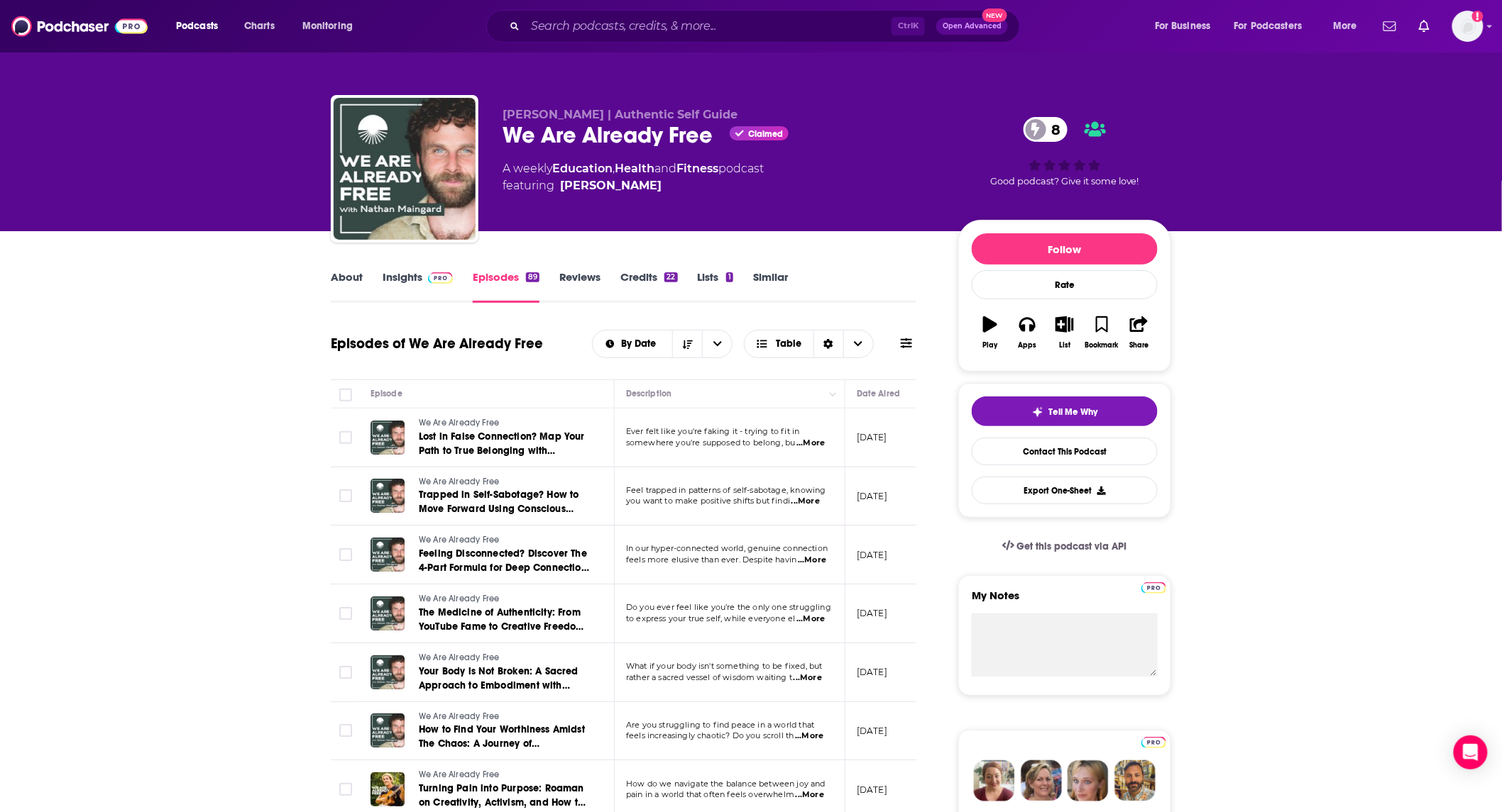
click at [398, 277] on link "Insights" at bounding box center [417, 287] width 71 height 33
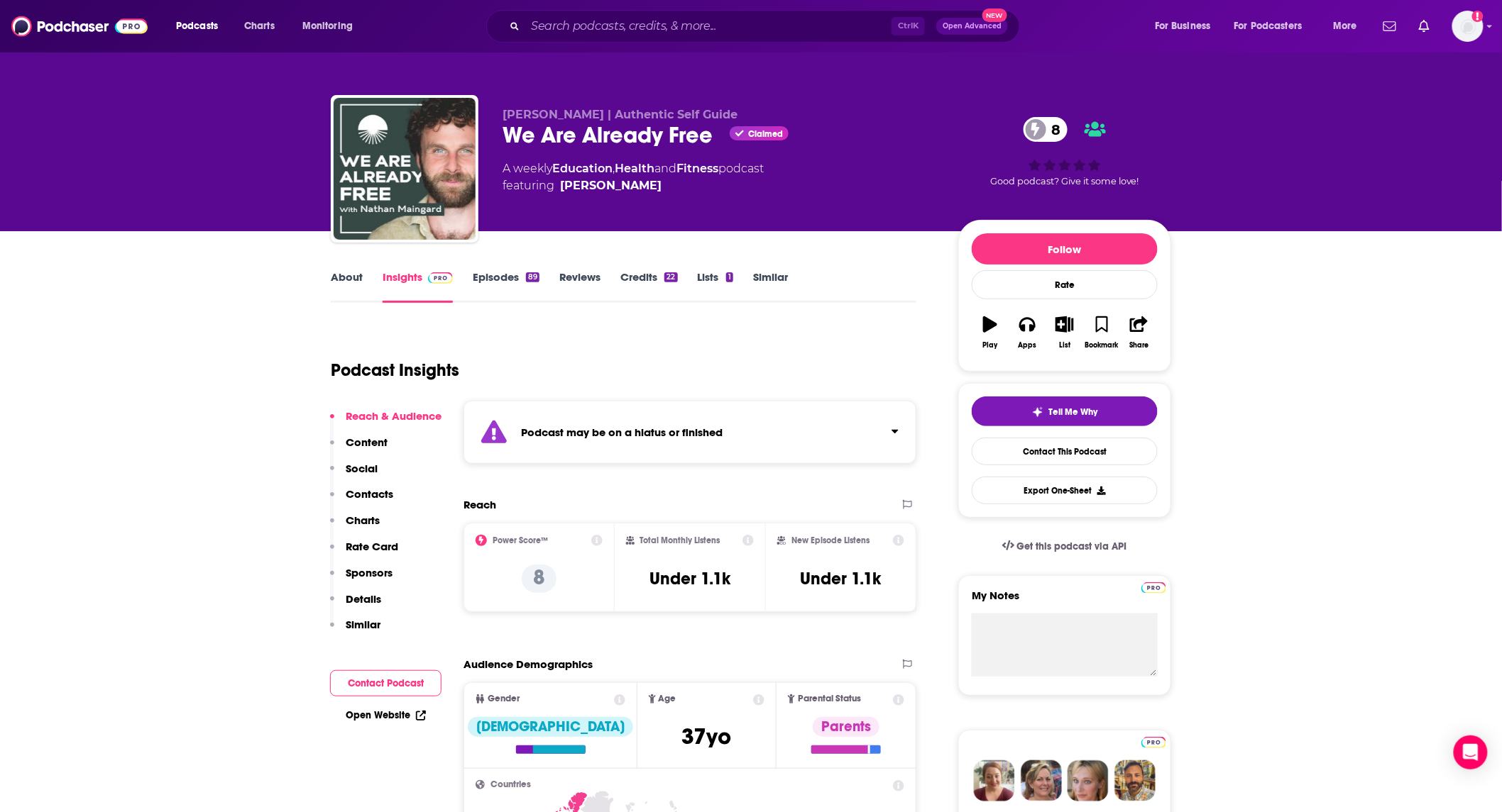
scroll to position [841, 0]
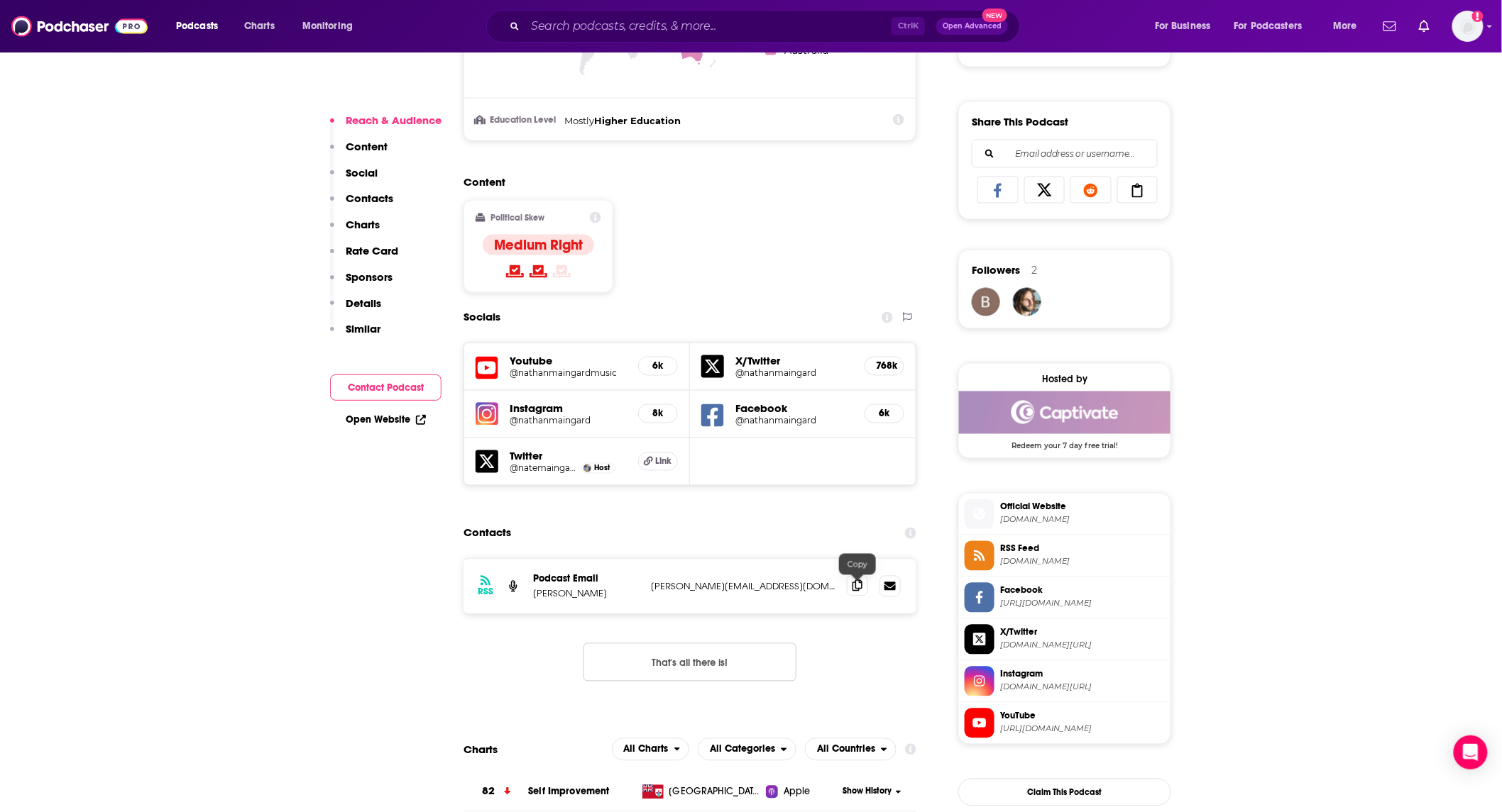
click at [862, 590] on icon at bounding box center [857, 586] width 10 height 11
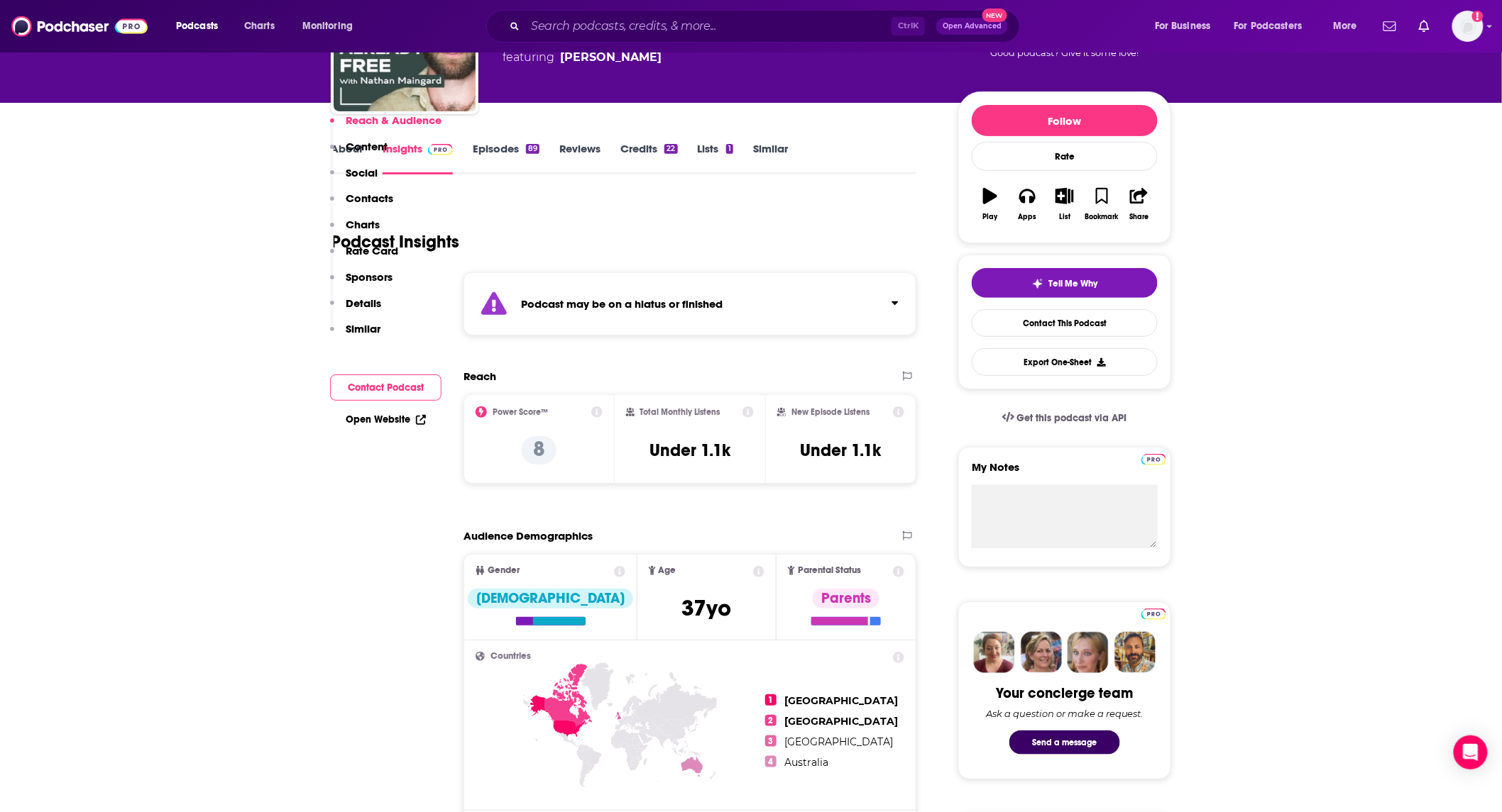
scroll to position [0, 0]
